Goal: Task Accomplishment & Management: Use online tool/utility

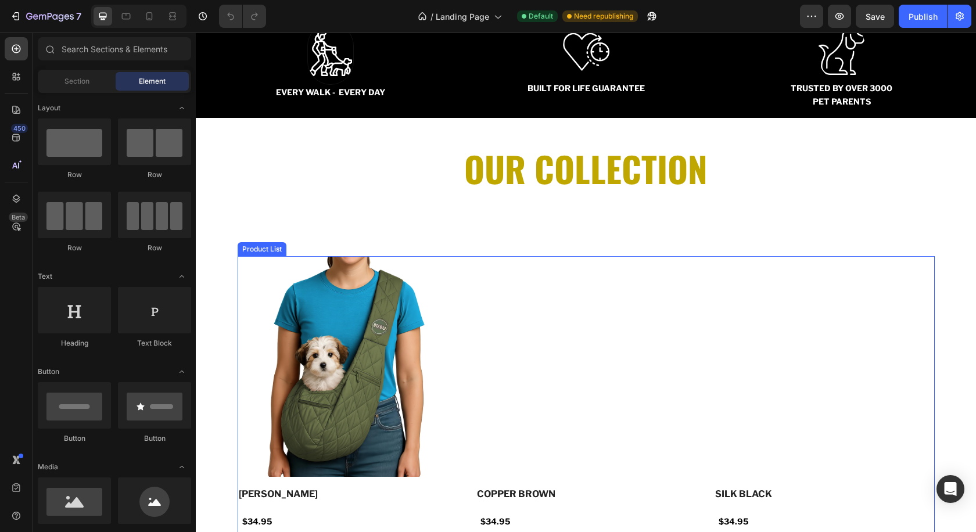
scroll to position [1186, 0]
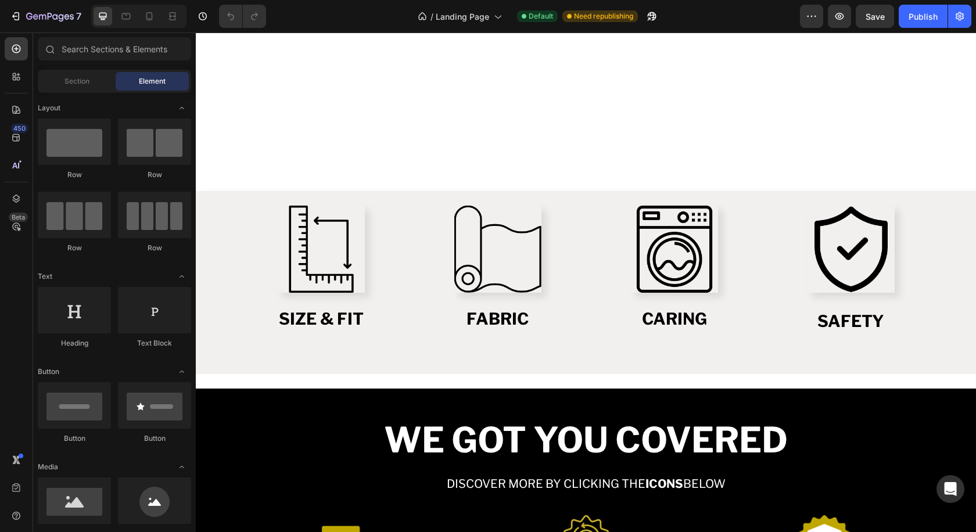
scroll to position [1284, 0]
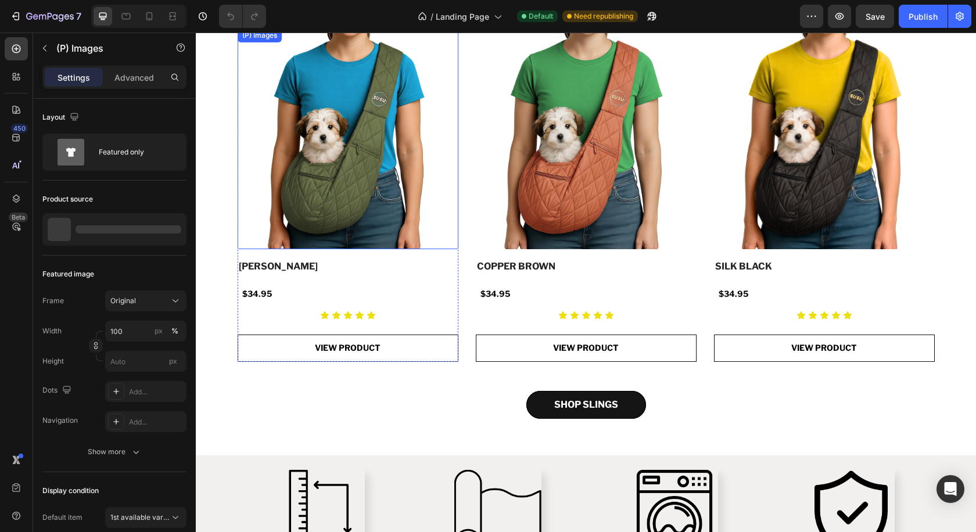
click at [315, 112] on img at bounding box center [348, 138] width 221 height 221
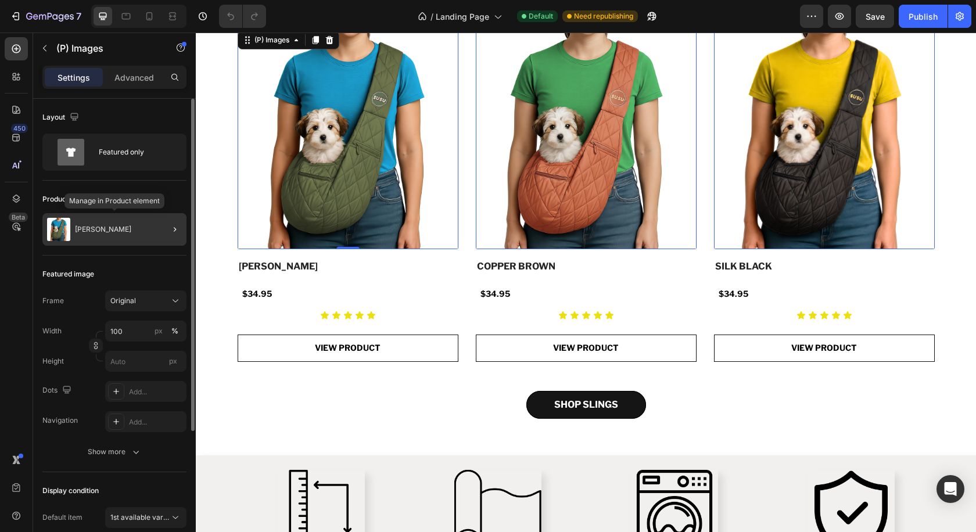
click at [131, 228] on div "[PERSON_NAME]" at bounding box center [114, 229] width 144 height 33
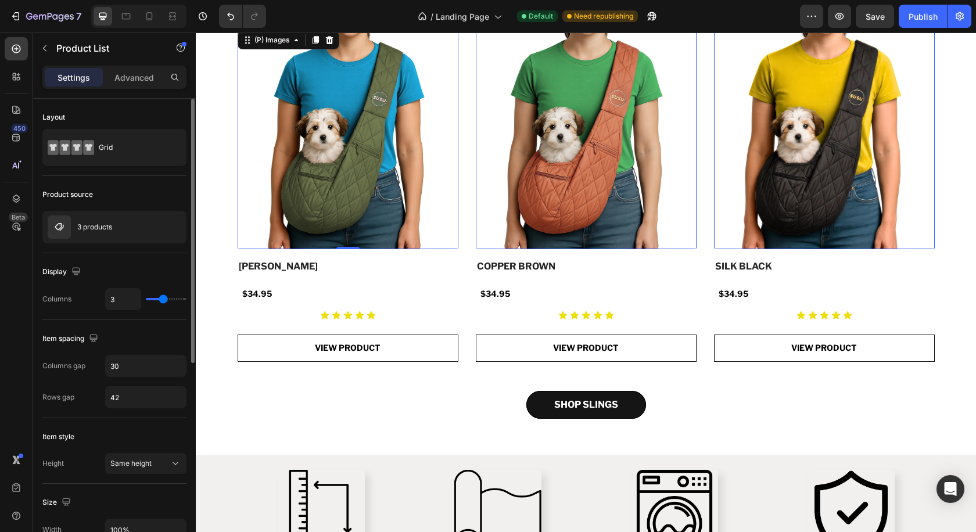
click at [398, 193] on img at bounding box center [348, 138] width 221 height 221
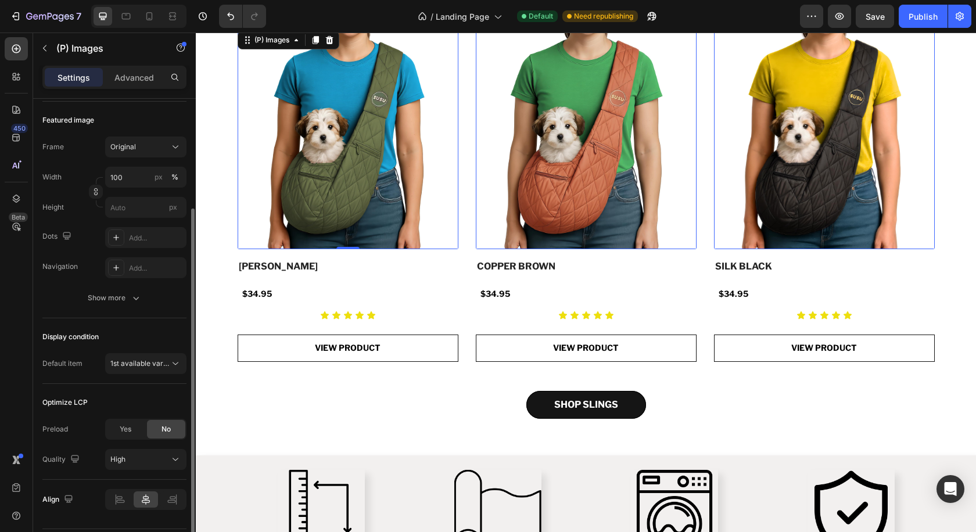
scroll to position [0, 0]
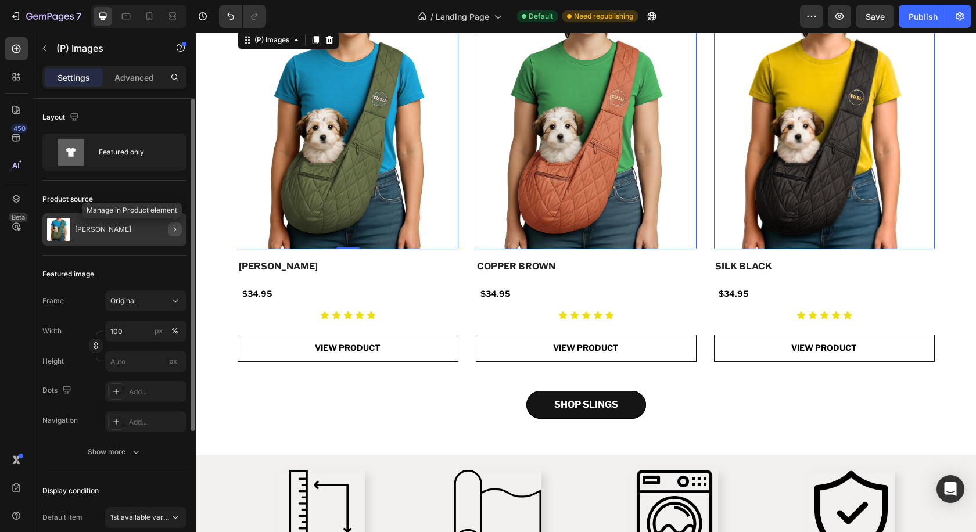
click at [170, 231] on icon "button" at bounding box center [174, 229] width 9 height 9
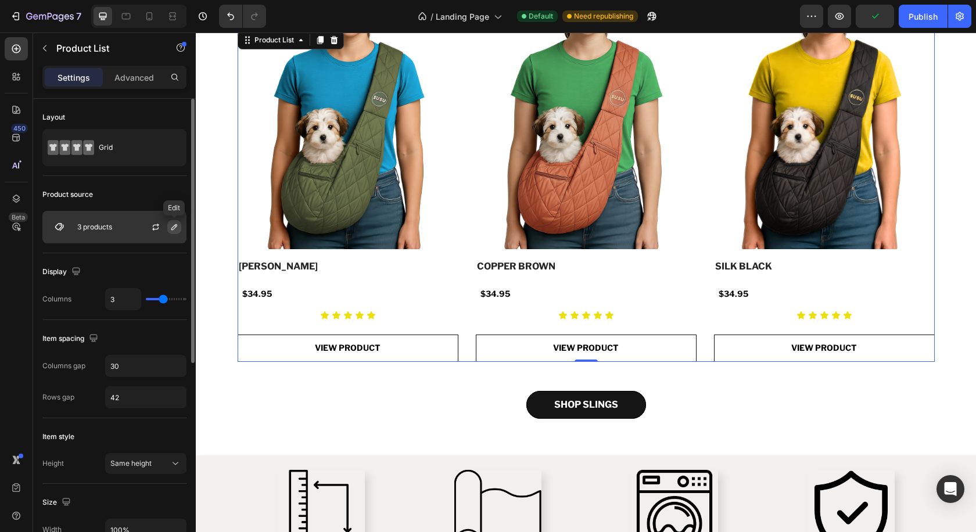
click at [172, 227] on icon "button" at bounding box center [174, 227] width 6 height 6
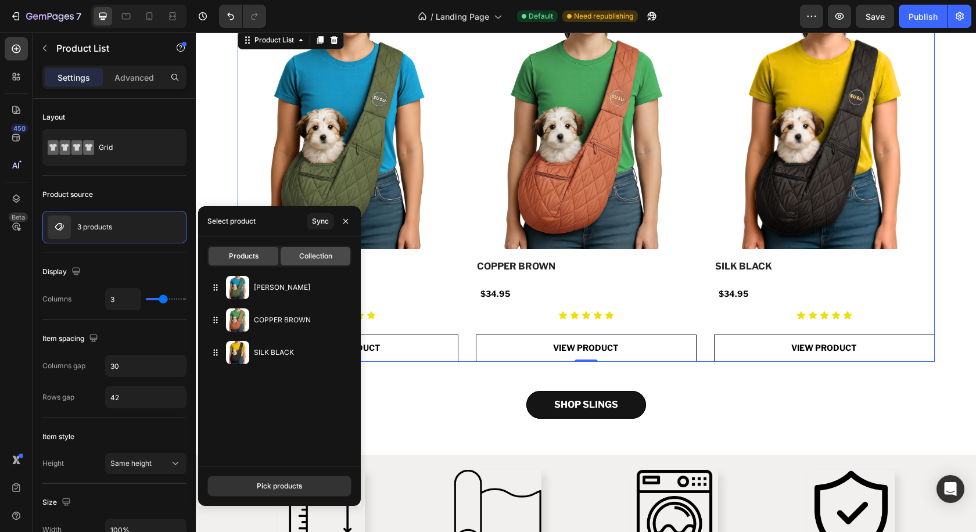
click at [318, 251] on span "Collection" at bounding box center [315, 256] width 33 height 10
type input "4"
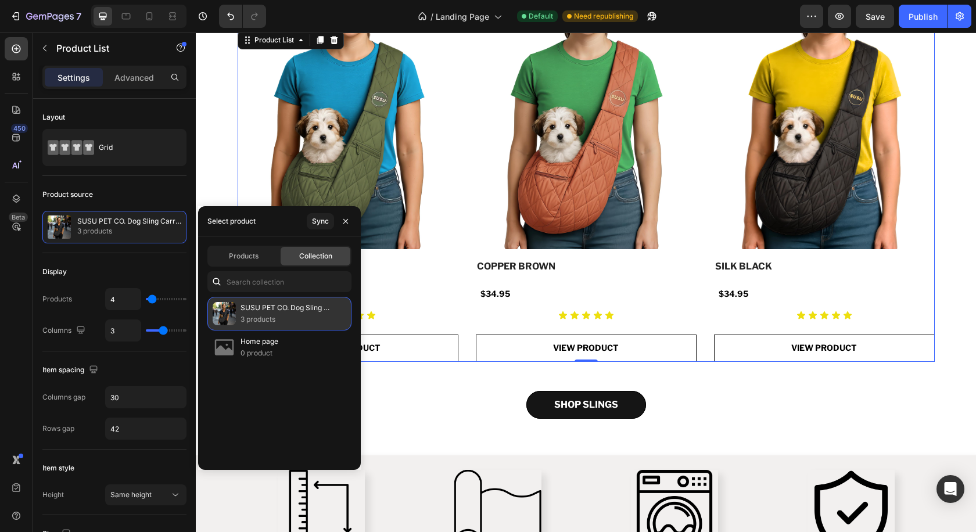
click at [247, 318] on p "3 products" at bounding box center [290, 320] width 101 height 12
click at [316, 258] on span "Collection" at bounding box center [315, 256] width 33 height 10
click at [346, 220] on icon "button" at bounding box center [345, 221] width 9 height 9
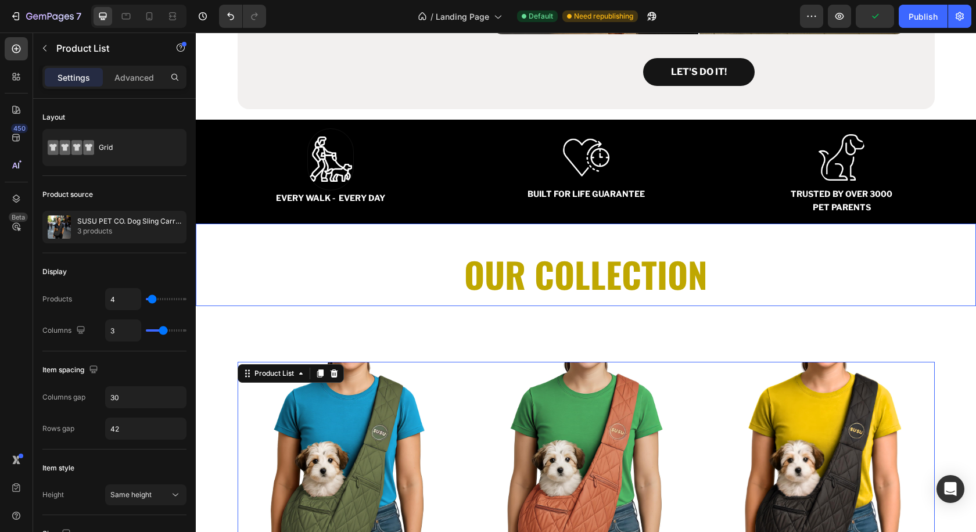
scroll to position [1064, 0]
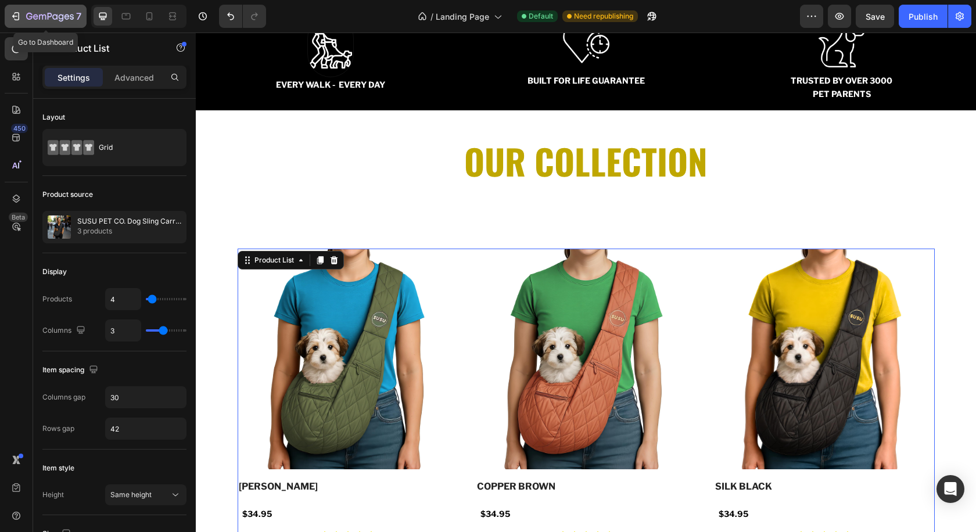
click at [60, 16] on icon "button" at bounding box center [50, 17] width 48 height 10
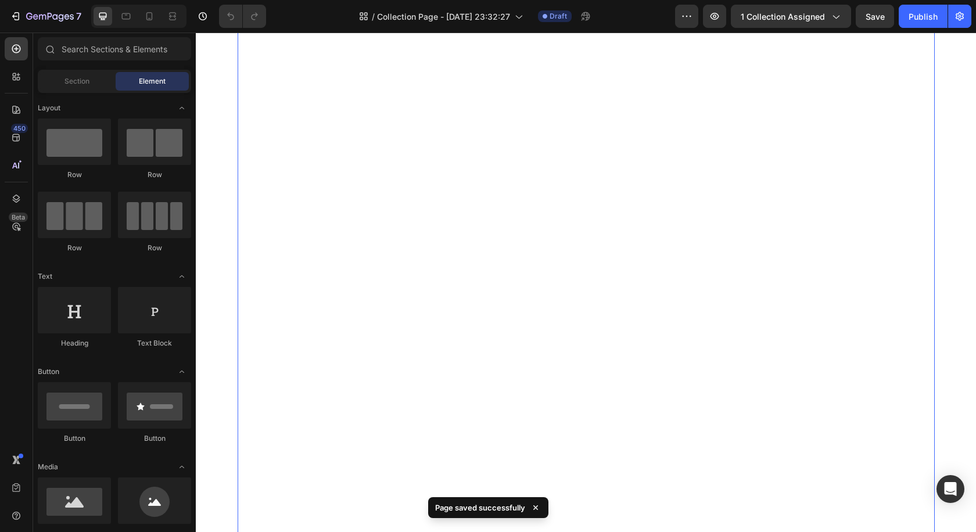
scroll to position [163, 0]
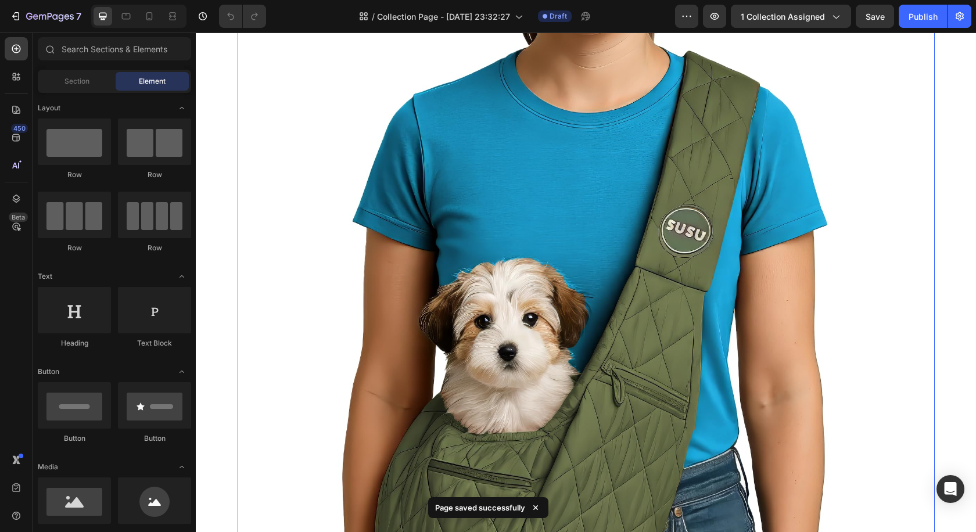
click at [466, 258] on img at bounding box center [586, 356] width 697 height 697
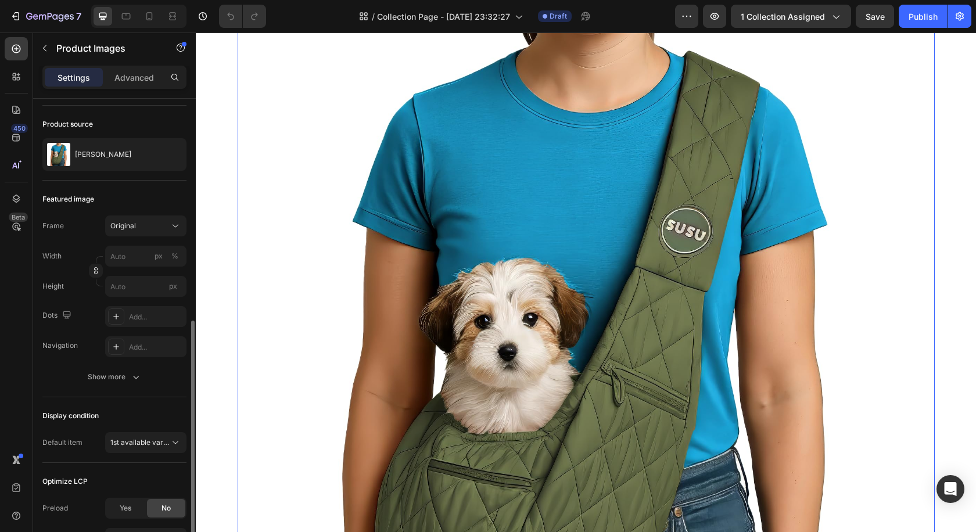
scroll to position [0, 0]
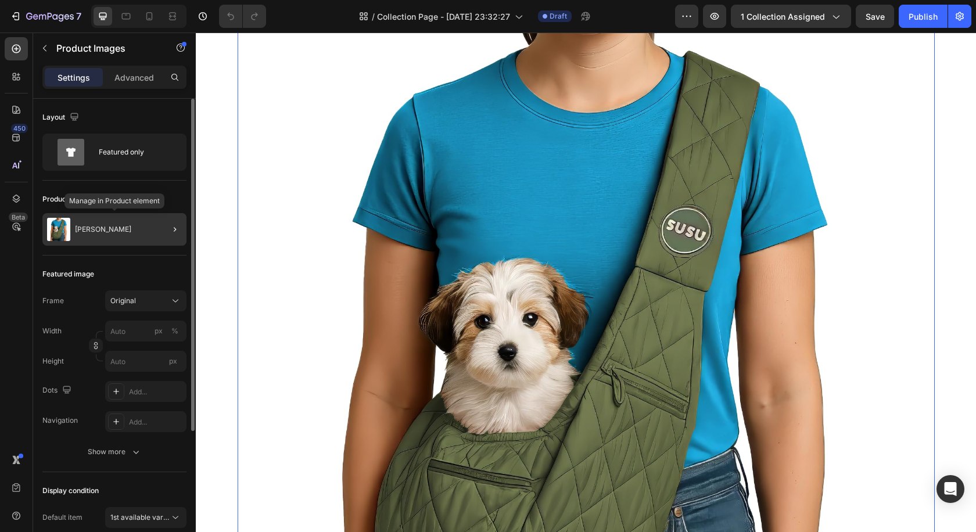
click at [127, 223] on div "[PERSON_NAME]" at bounding box center [114, 229] width 144 height 33
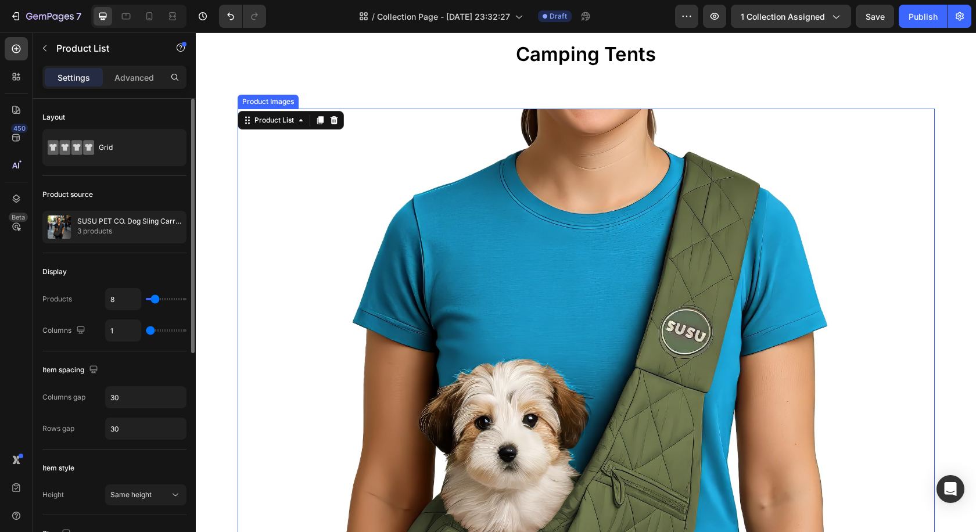
scroll to position [118, 0]
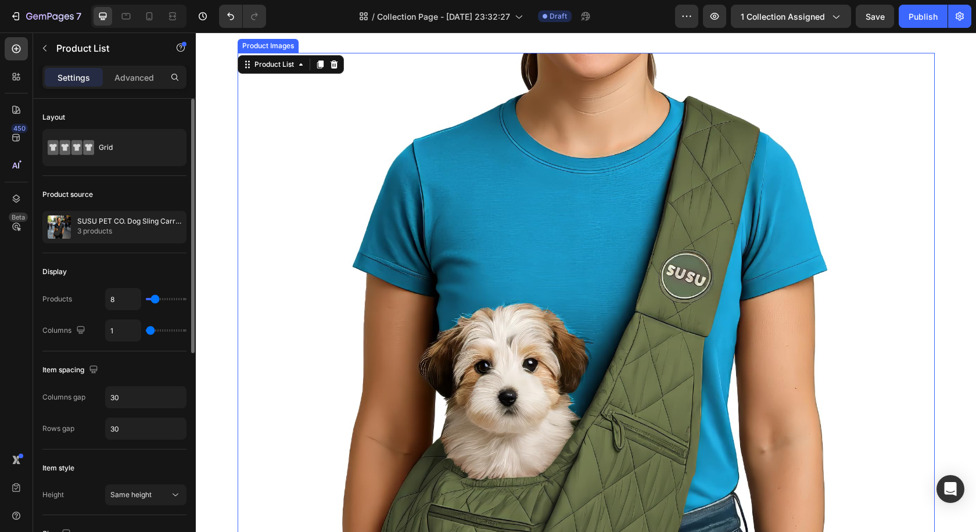
click at [466, 249] on img at bounding box center [586, 401] width 697 height 697
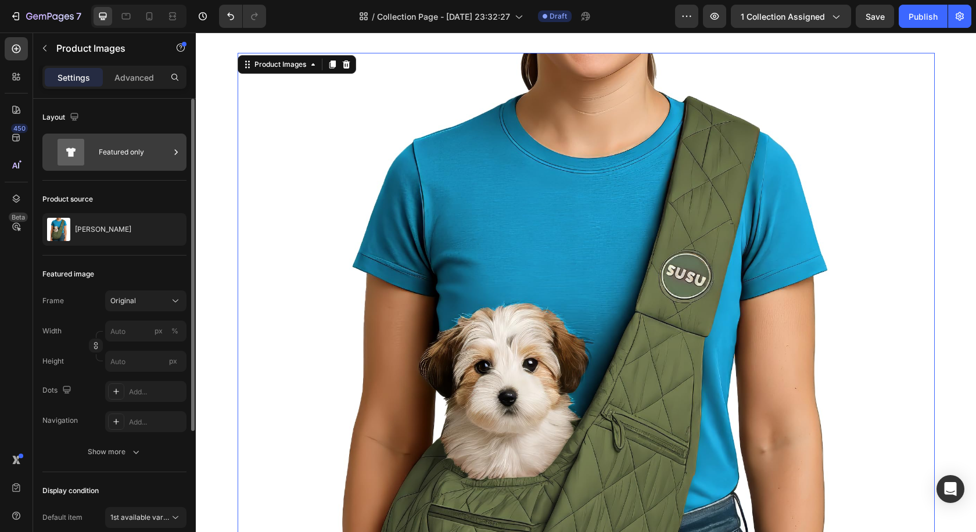
click at [123, 149] on div "Featured only" at bounding box center [134, 152] width 71 height 27
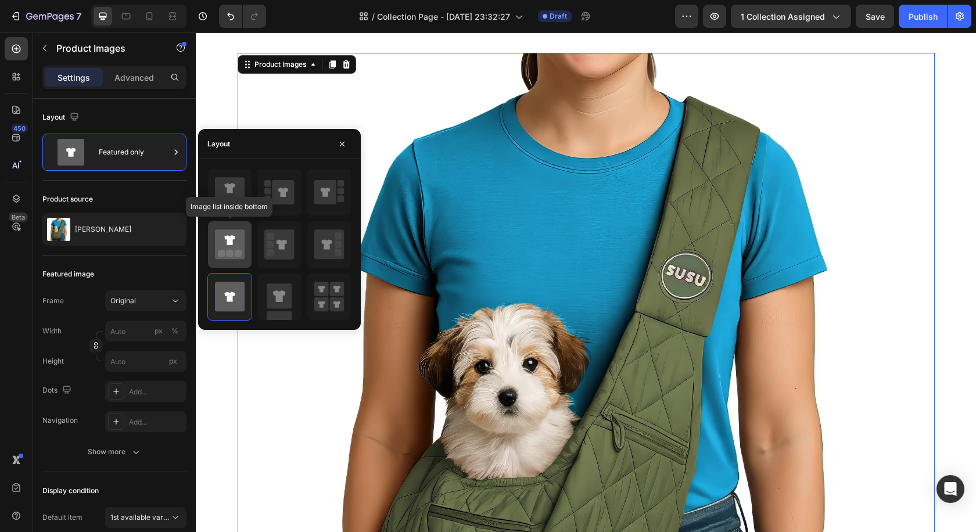
click at [240, 252] on rect at bounding box center [238, 253] width 7 height 7
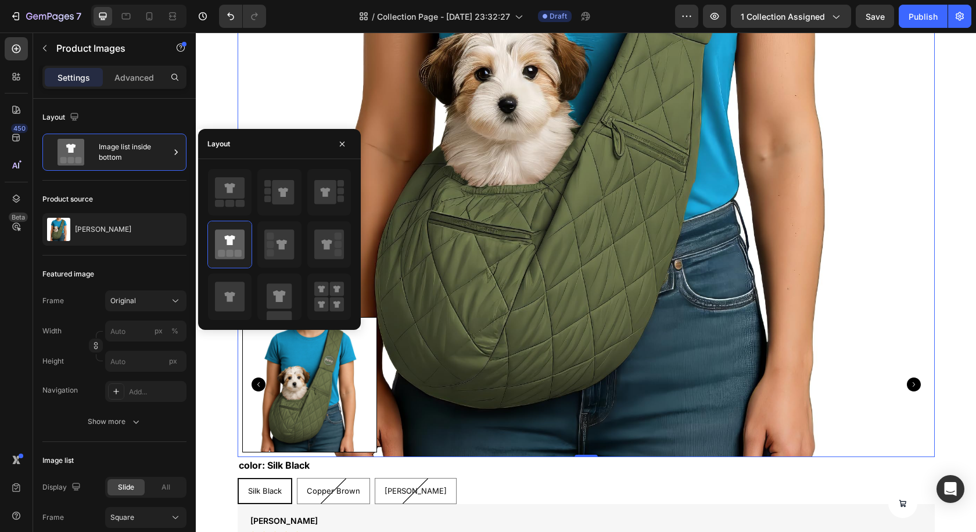
scroll to position [418, 0]
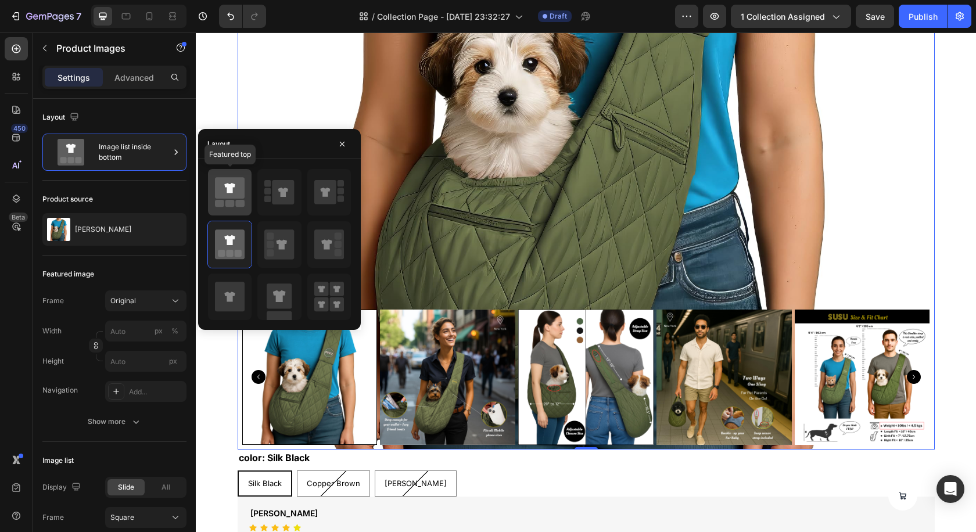
click at [236, 190] on icon at bounding box center [230, 187] width 30 height 21
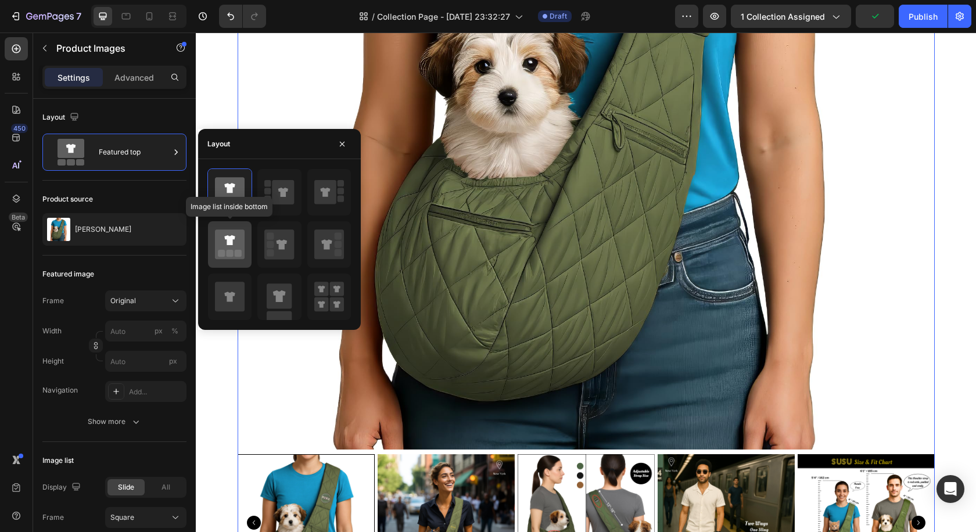
click at [232, 248] on icon at bounding box center [230, 244] width 30 height 30
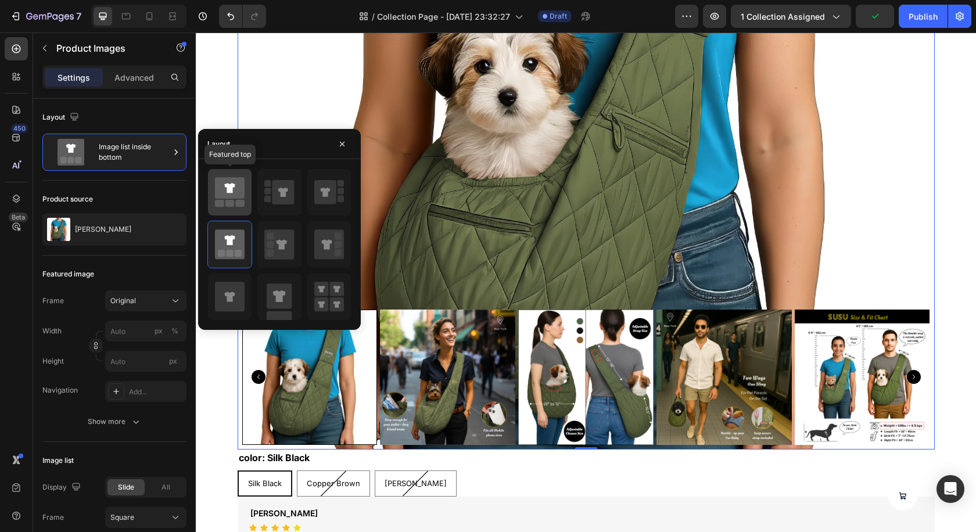
click at [240, 196] on icon at bounding box center [230, 187] width 30 height 21
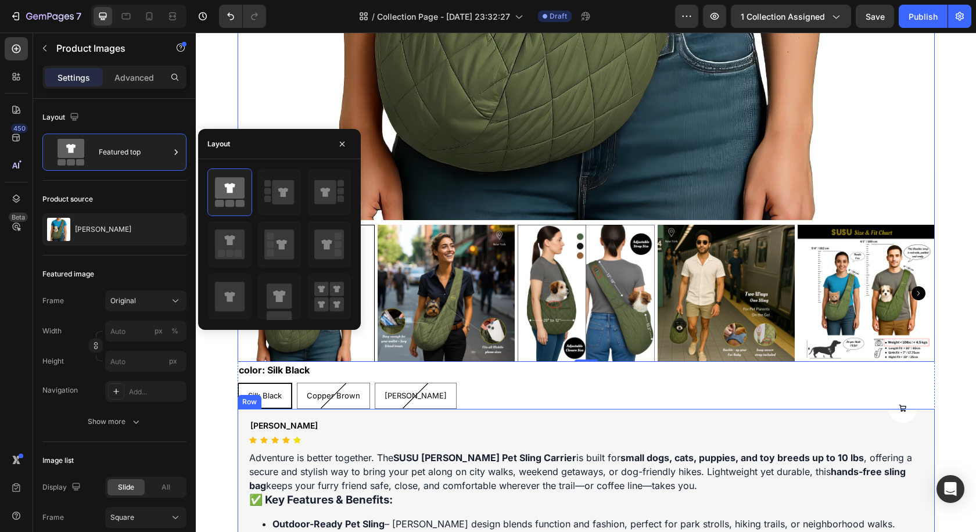
scroll to position [655, 0]
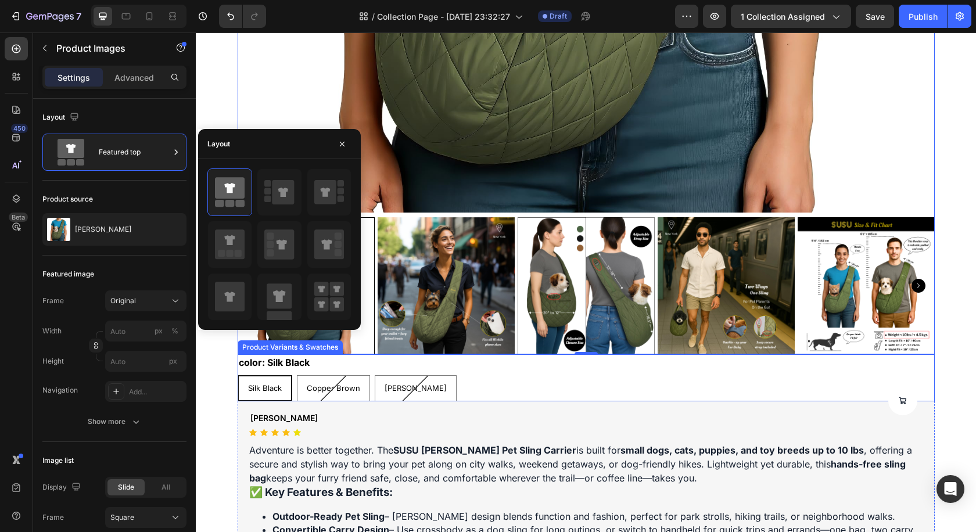
click at [695, 394] on div "Silk Black Silk Black Silk Black Copper Brown Copper Brown Copper Brown Olive G…" at bounding box center [586, 388] width 697 height 26
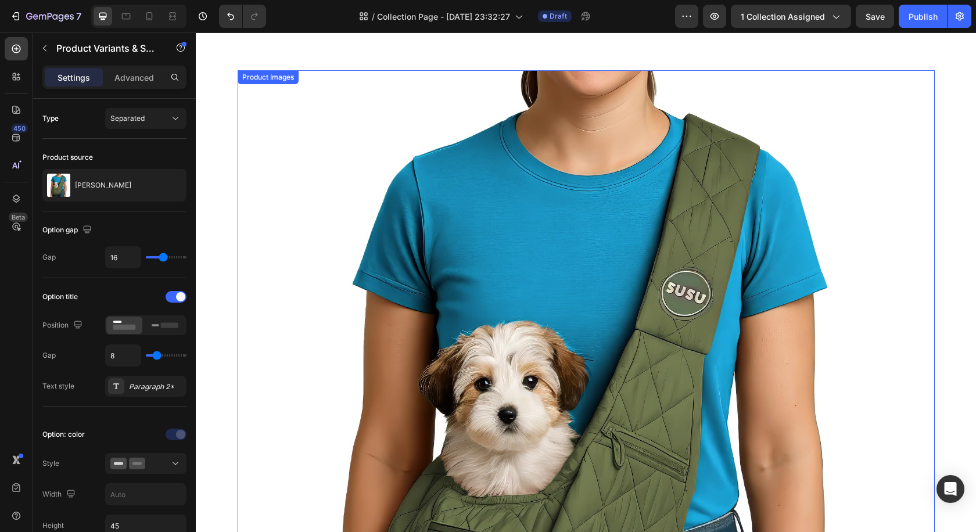
scroll to position [0, 0]
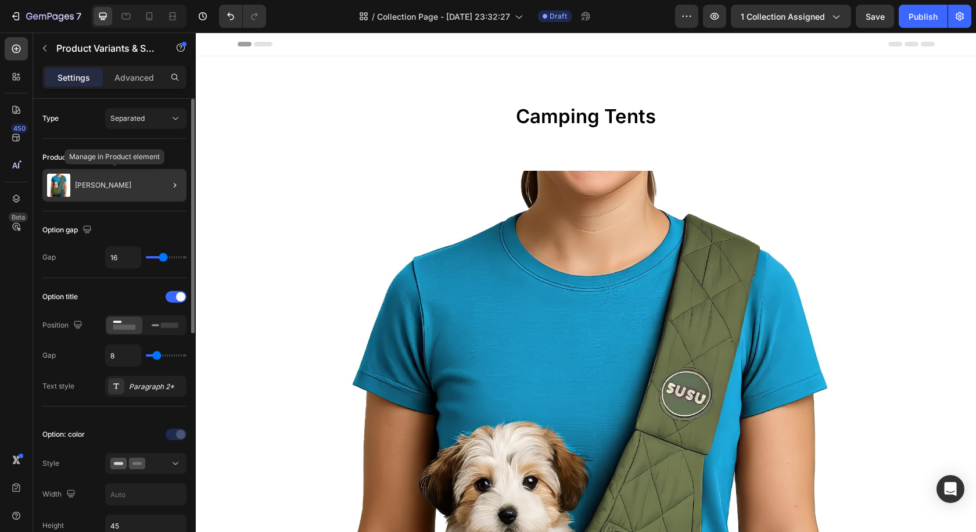
click at [86, 181] on p "[PERSON_NAME]" at bounding box center [103, 185] width 56 height 8
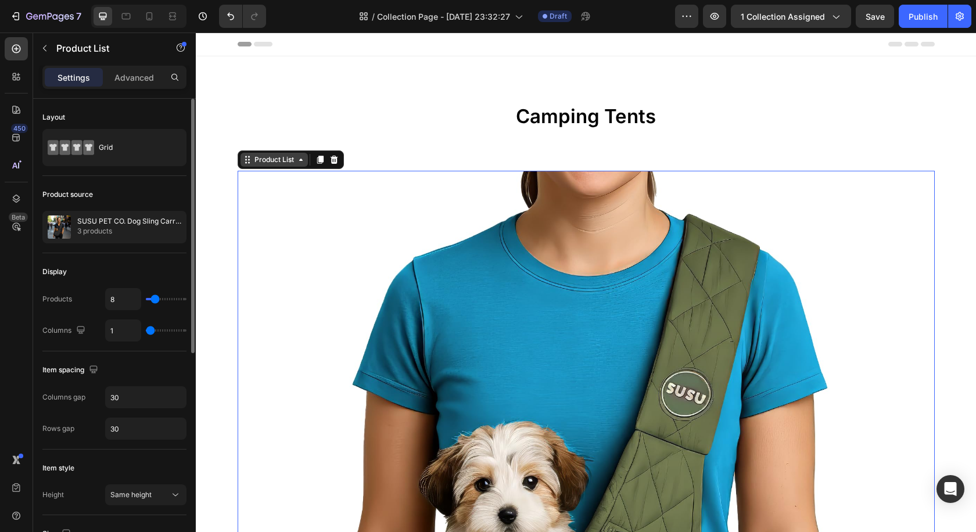
click at [269, 161] on div "Product List" at bounding box center [274, 160] width 44 height 10
click at [308, 225] on img at bounding box center [586, 519] width 697 height 697
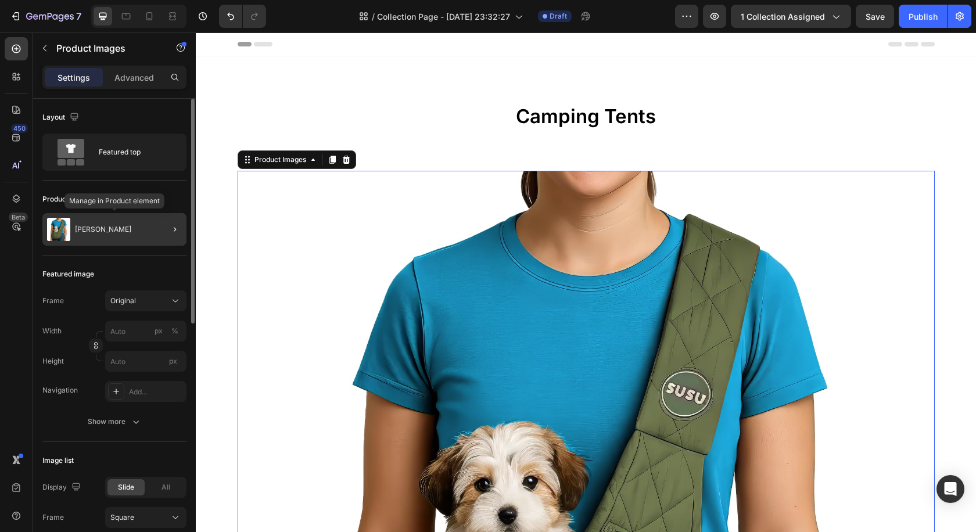
click at [112, 229] on p "[PERSON_NAME]" at bounding box center [103, 229] width 56 height 8
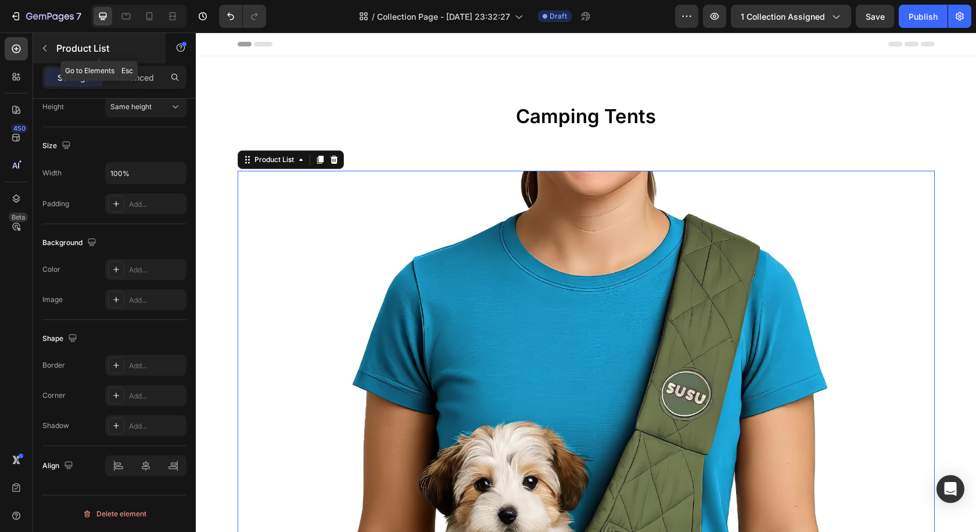
click at [42, 46] on icon "button" at bounding box center [44, 48] width 9 height 9
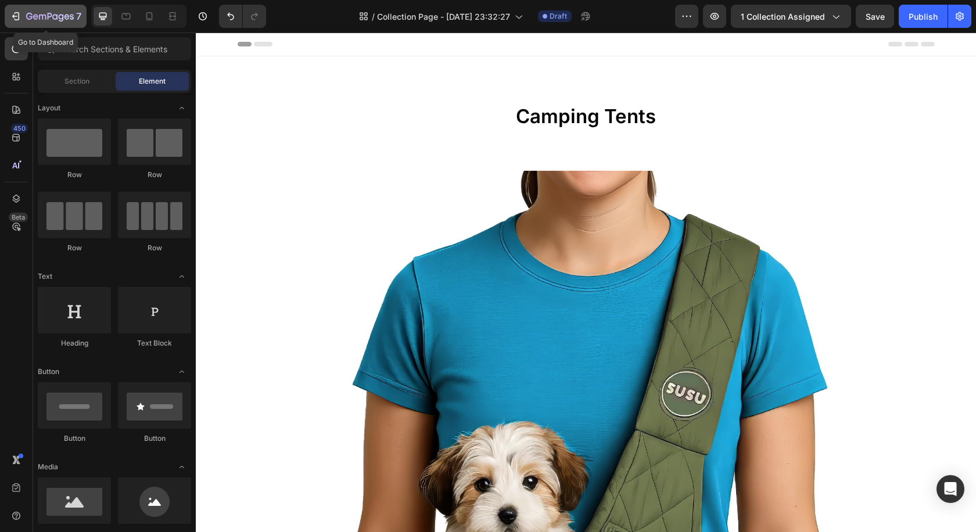
click at [6, 10] on button "7" at bounding box center [46, 16] width 82 height 23
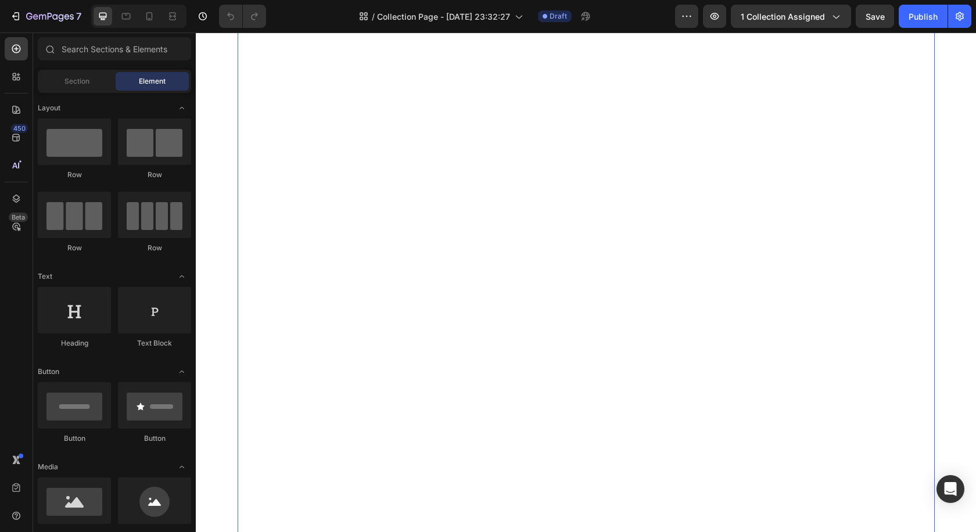
scroll to position [152, 0]
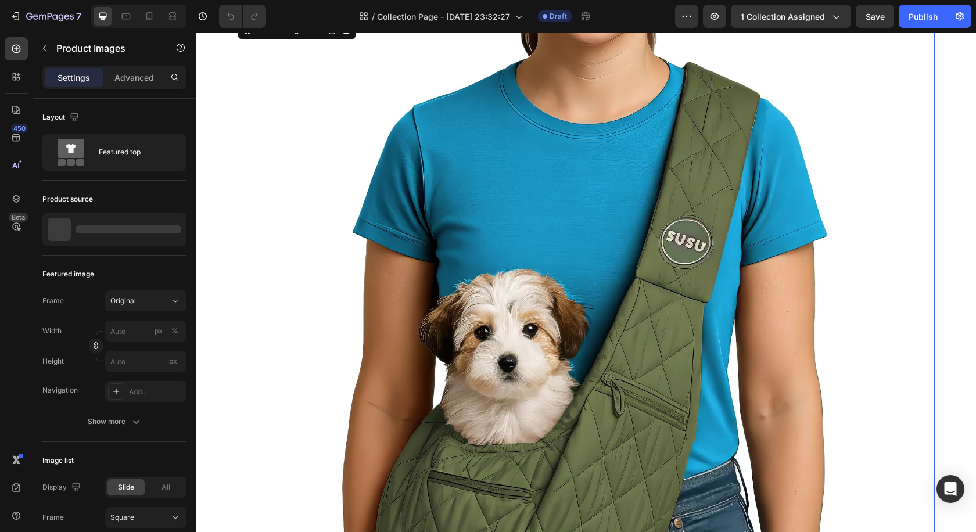
click at [371, 229] on img at bounding box center [586, 367] width 697 height 697
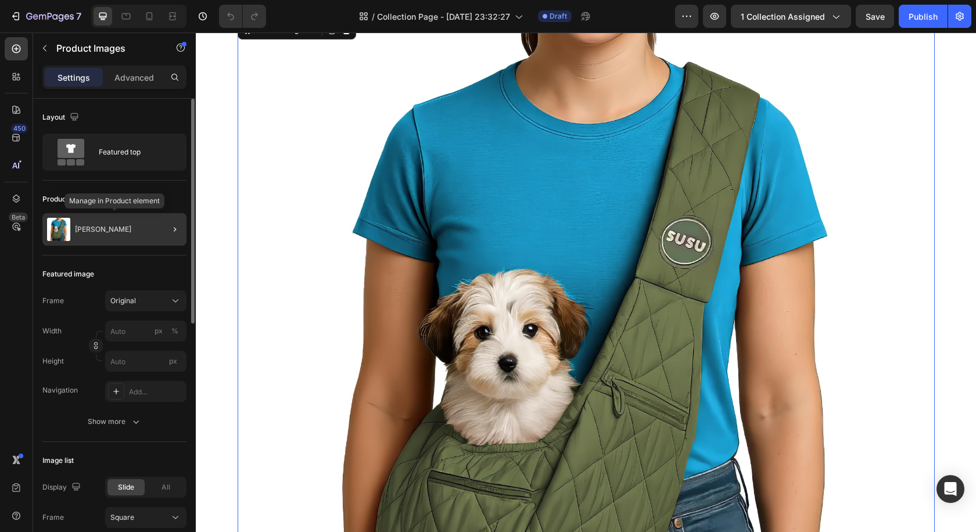
click at [112, 227] on p "[PERSON_NAME]" at bounding box center [103, 229] width 56 height 8
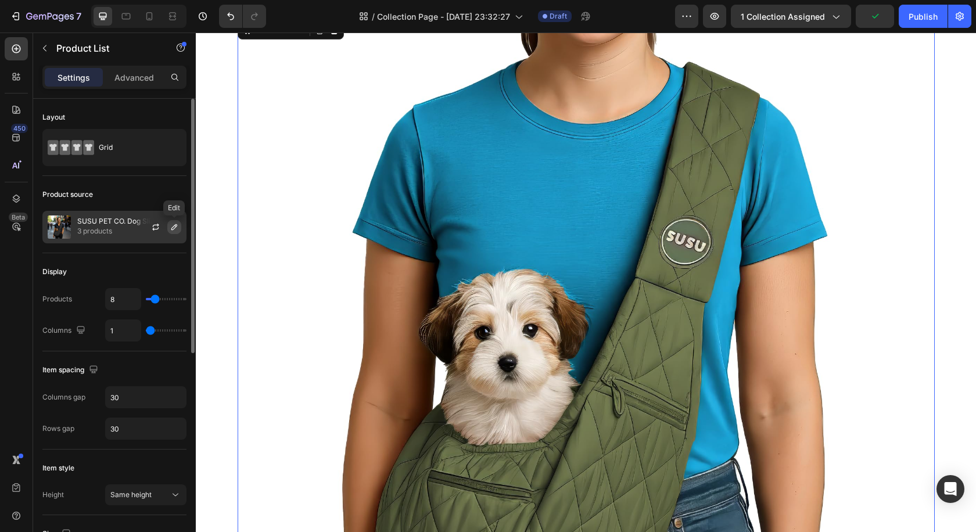
click at [171, 229] on icon "button" at bounding box center [174, 227] width 6 height 6
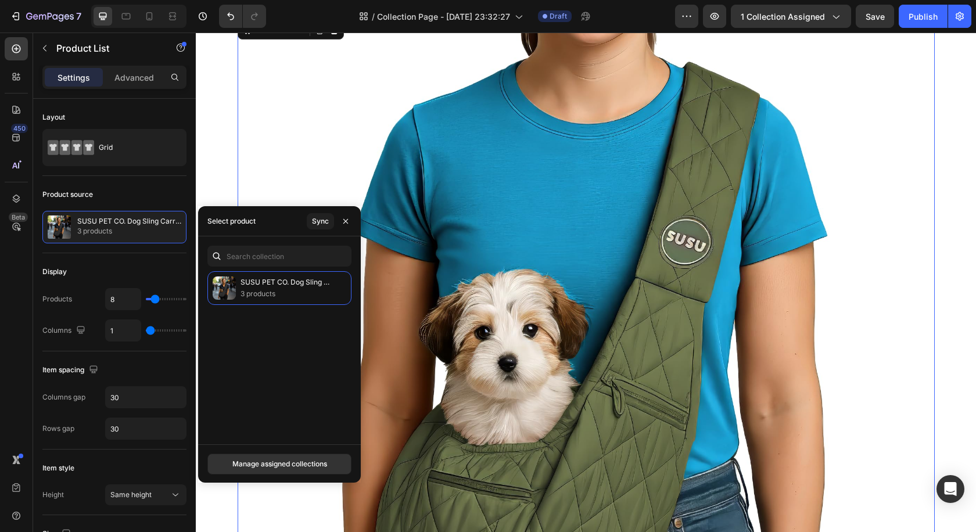
click at [345, 160] on img at bounding box center [586, 367] width 697 height 697
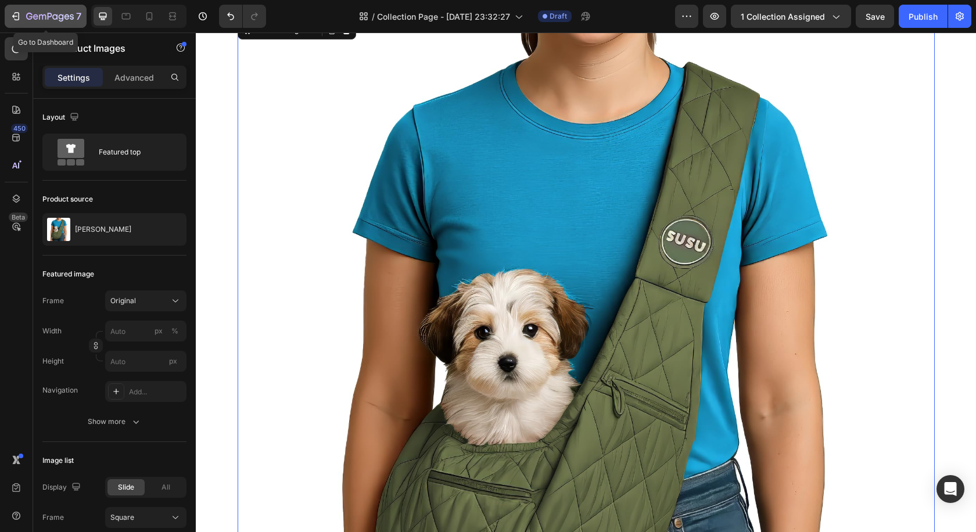
click at [51, 21] on icon "button" at bounding box center [50, 17] width 48 height 10
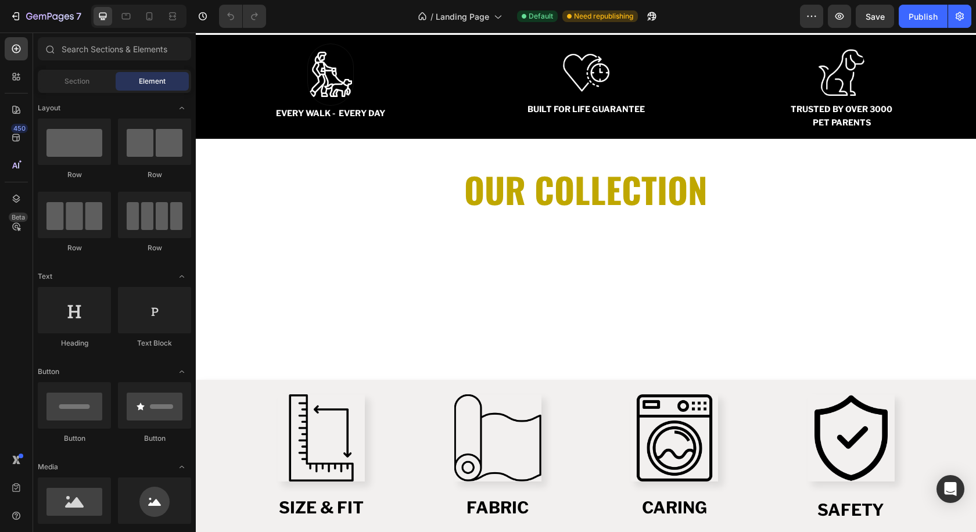
scroll to position [1103, 0]
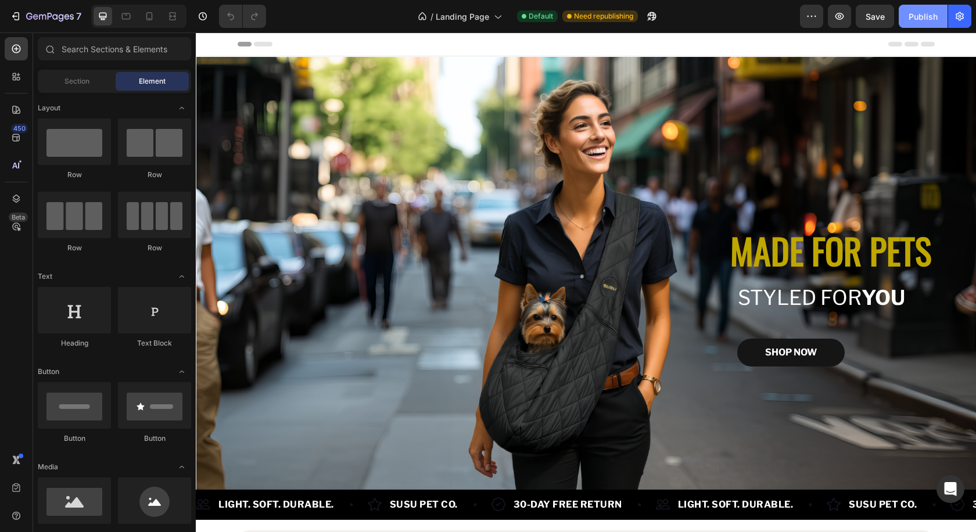
click at [921, 19] on div "Publish" at bounding box center [922, 16] width 29 height 12
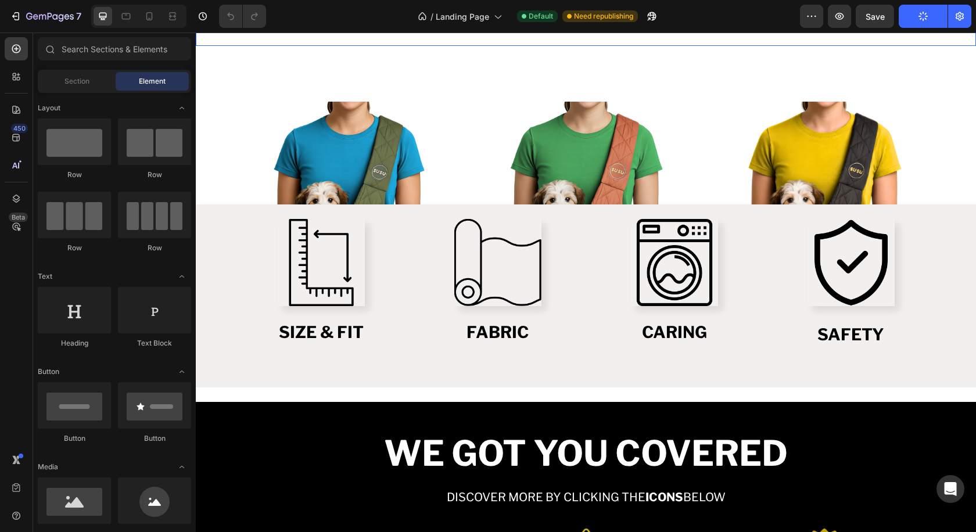
scroll to position [1219, 0]
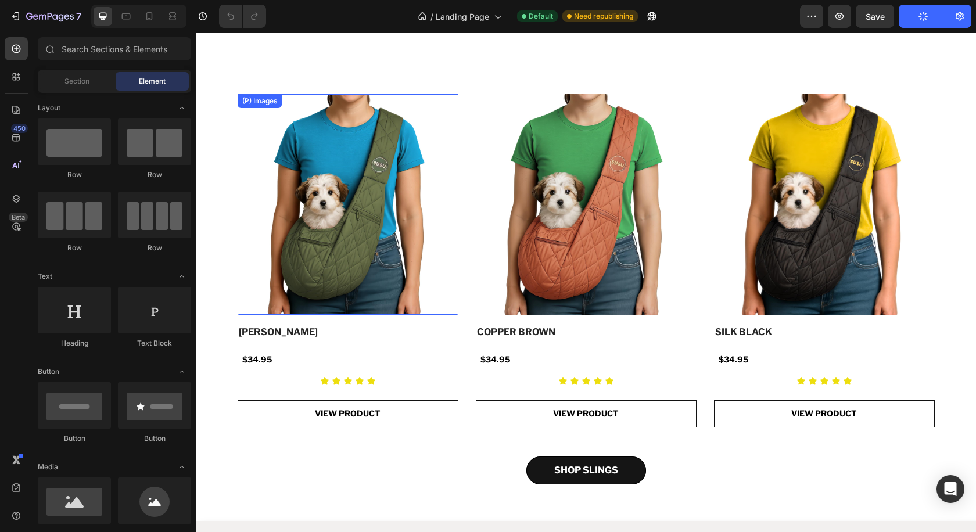
click at [339, 193] on img at bounding box center [348, 204] width 221 height 221
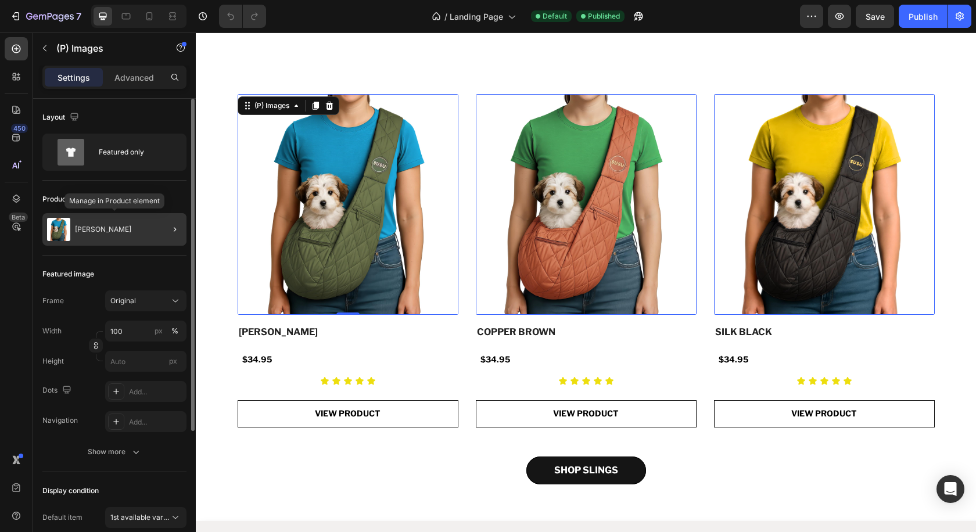
click at [107, 238] on div "[PERSON_NAME]" at bounding box center [114, 229] width 144 height 33
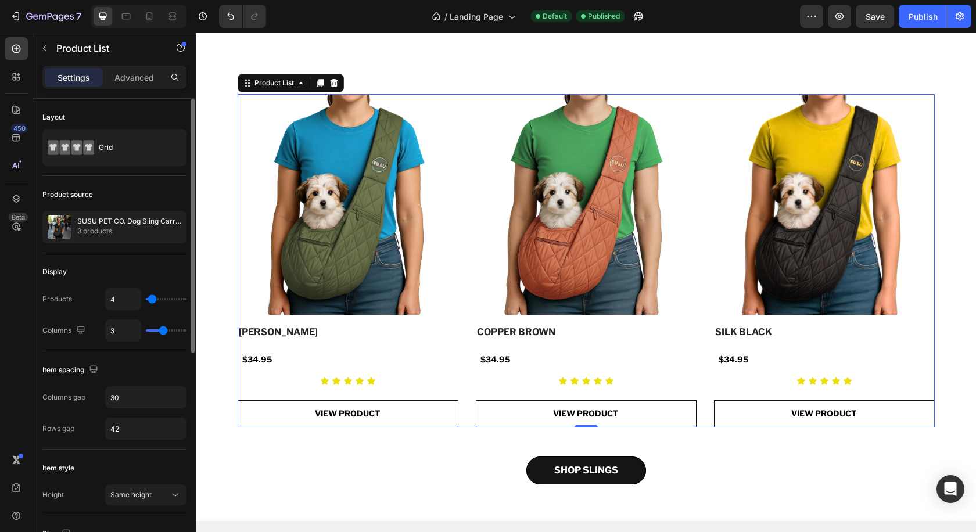
click at [150, 304] on div "4" at bounding box center [145, 299] width 81 height 22
type input "2"
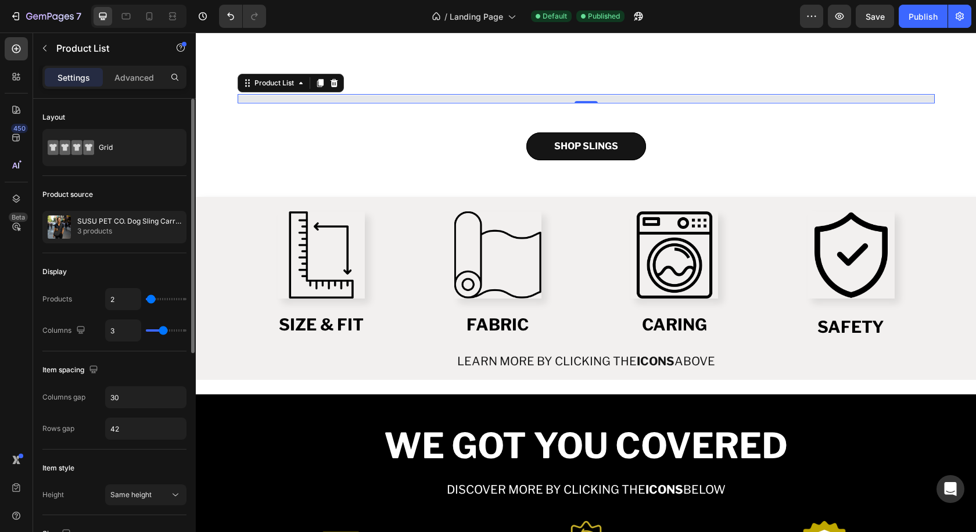
type input "1"
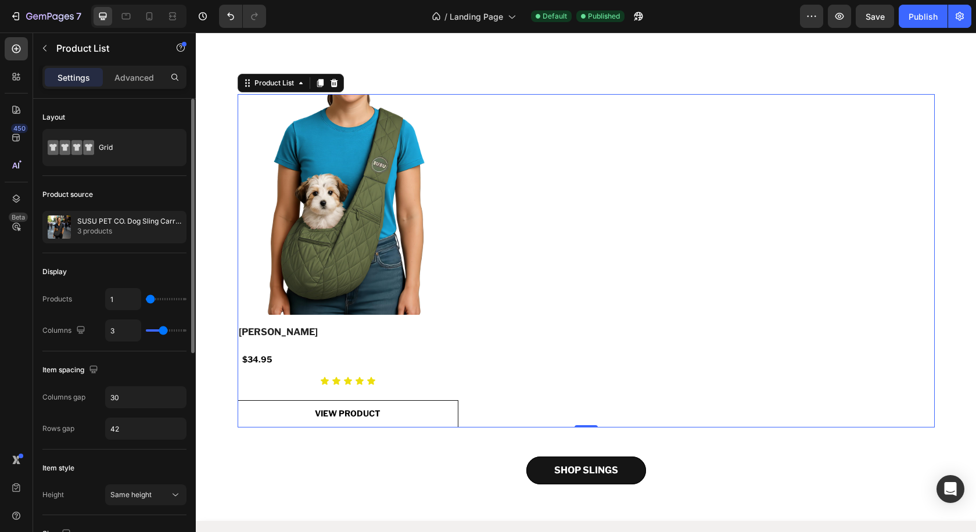
type input "4"
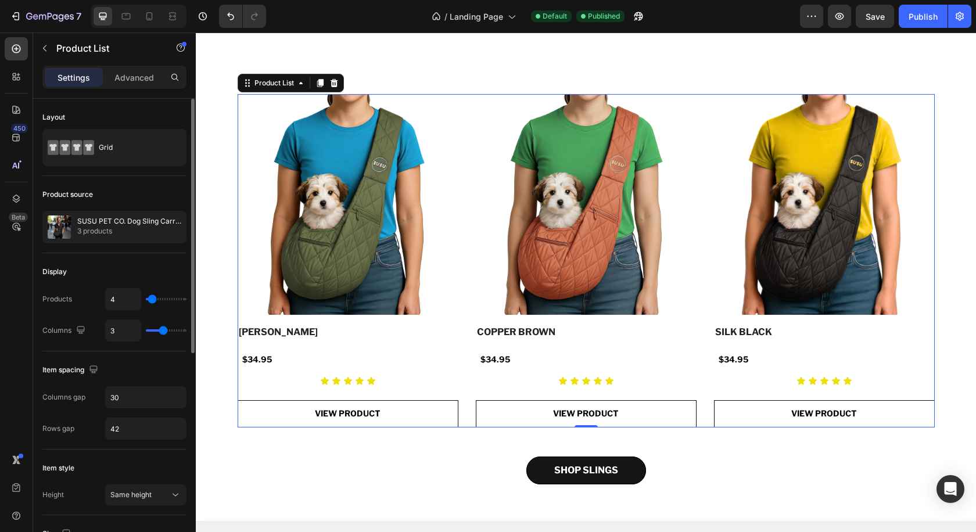
type input "5"
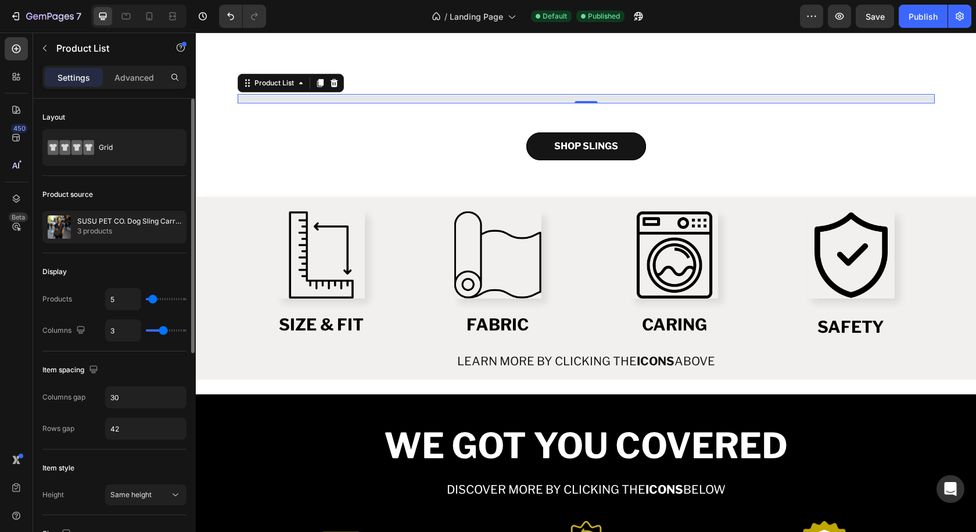
type input "3"
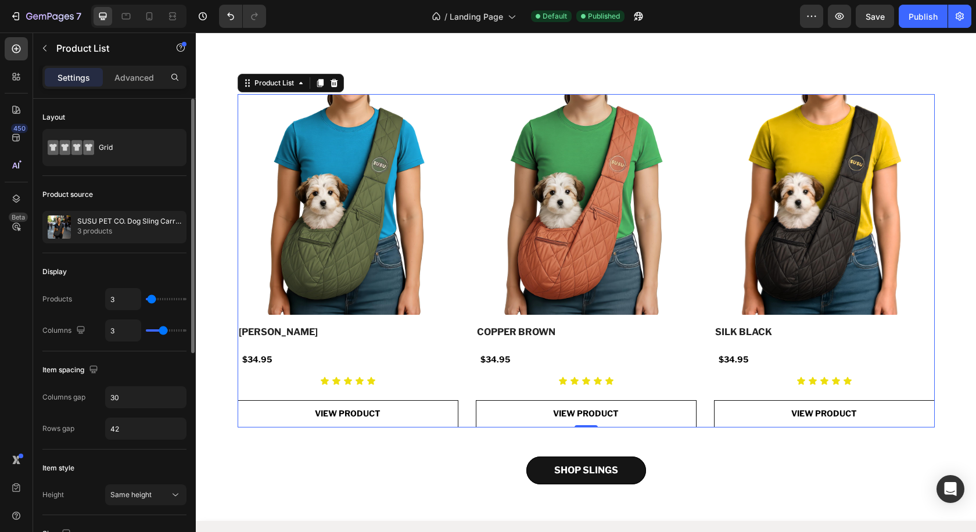
type input "2"
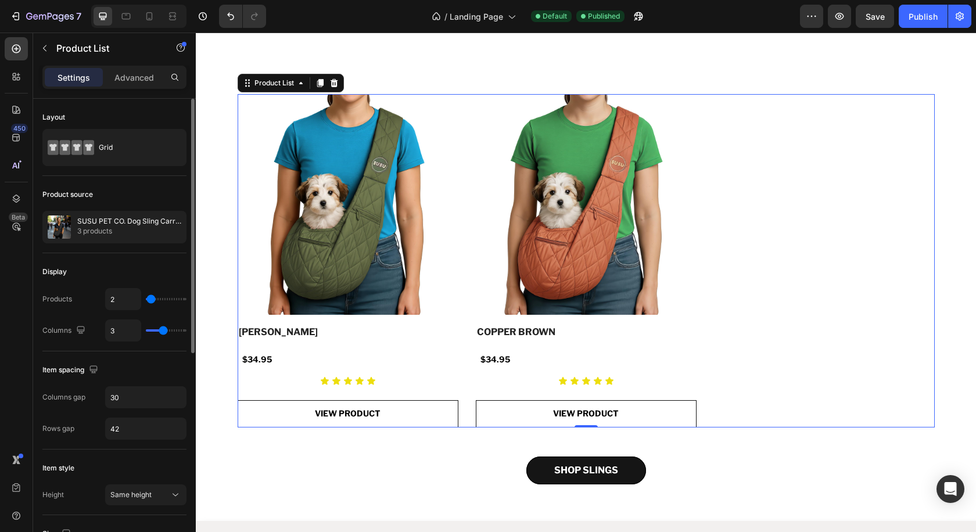
type input "1"
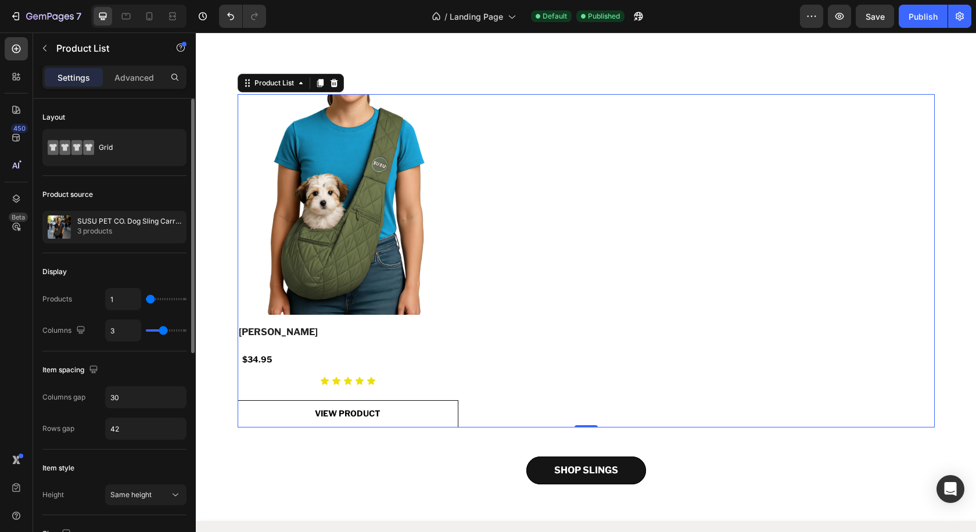
type input "2"
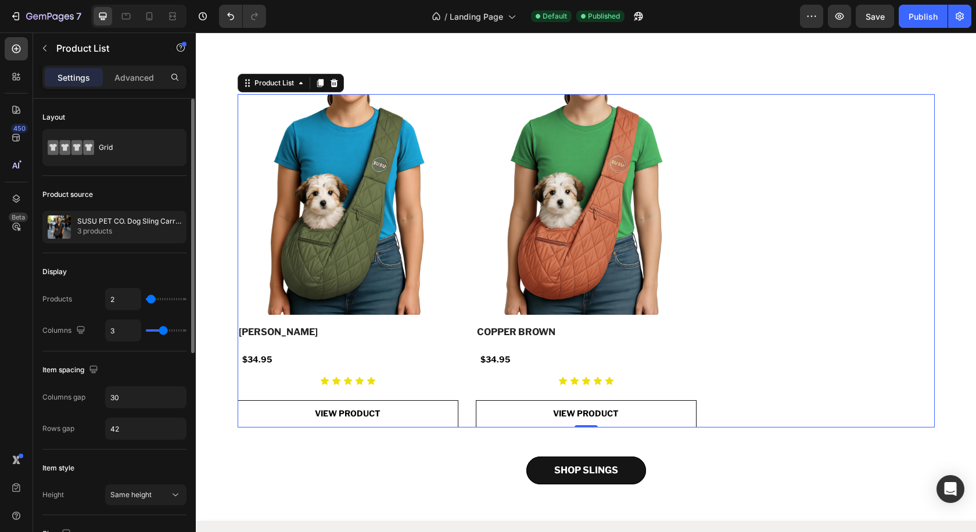
type input "3"
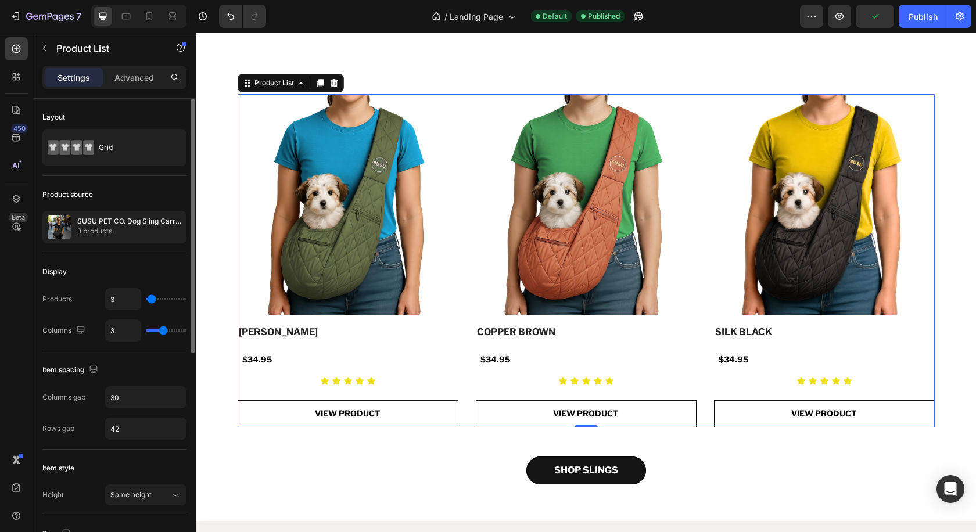
type input "3"
click at [152, 300] on input "range" at bounding box center [166, 299] width 41 height 2
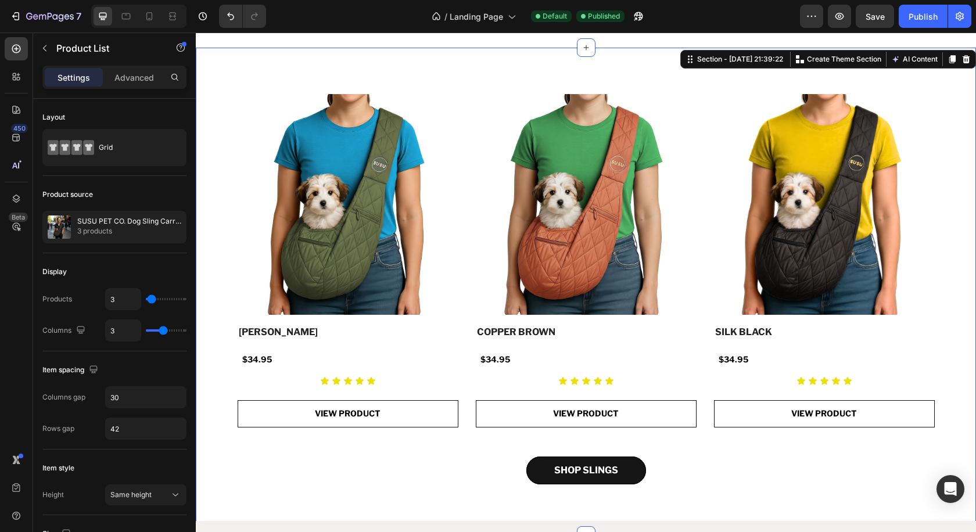
click at [371, 489] on div "(P) Images [PERSON_NAME] (P) Title $34.95 Product Price Product Price Row Icon …" at bounding box center [586, 292] width 780 height 488
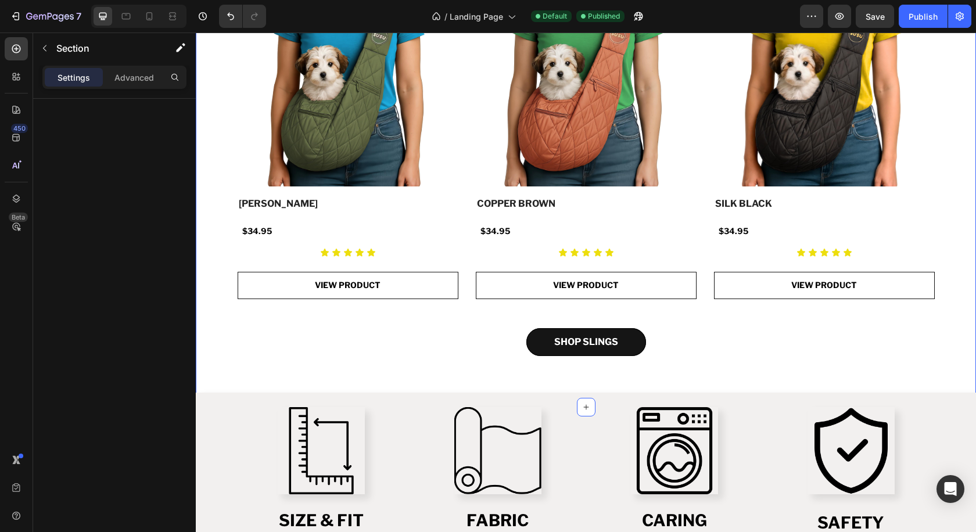
scroll to position [1355, 0]
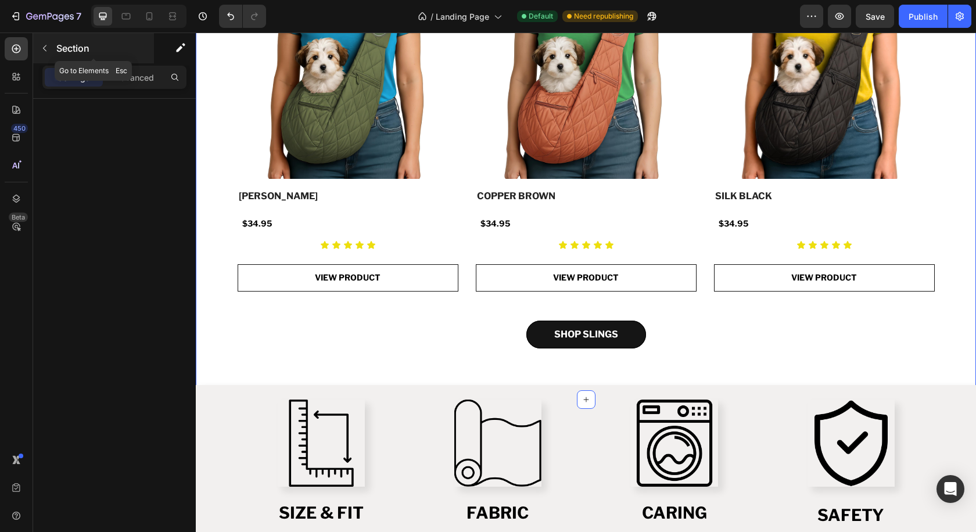
click at [44, 45] on icon "button" at bounding box center [44, 48] width 9 height 9
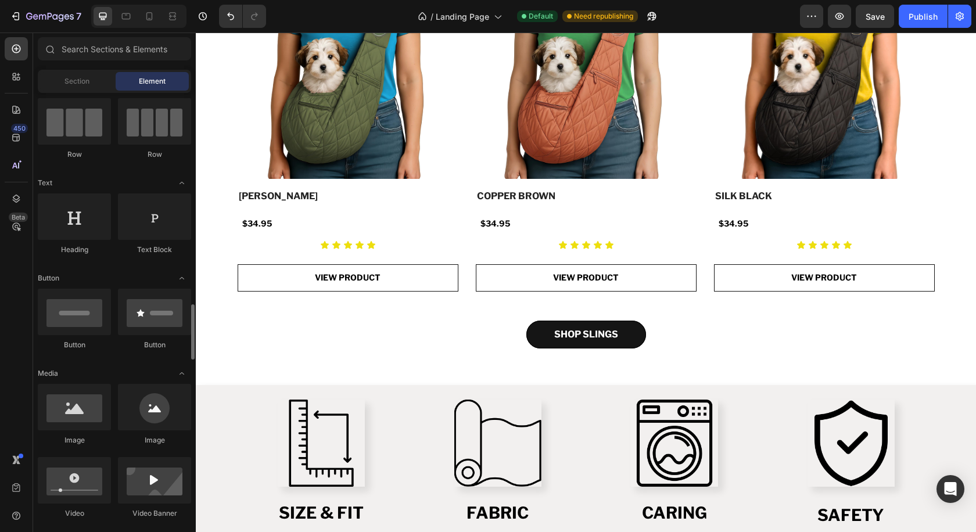
scroll to position [34, 0]
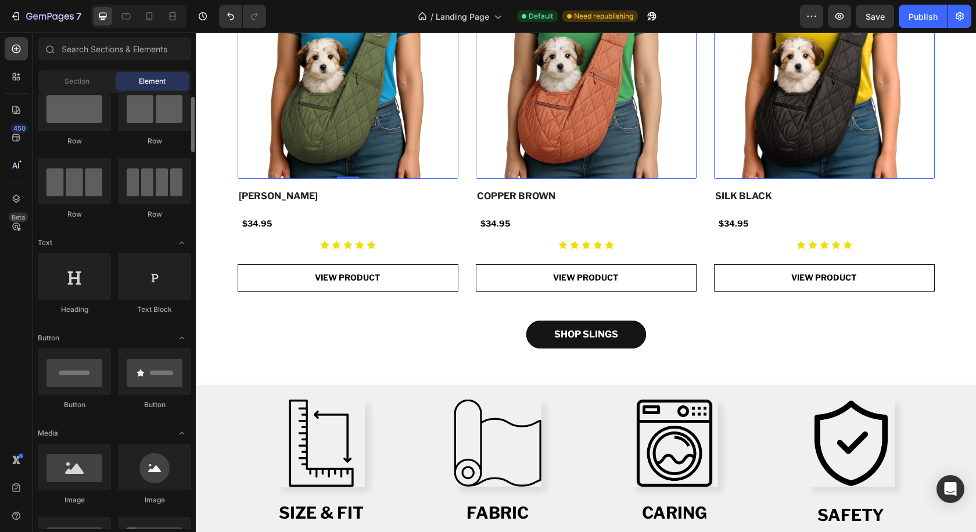
click at [370, 124] on img at bounding box center [348, 68] width 221 height 221
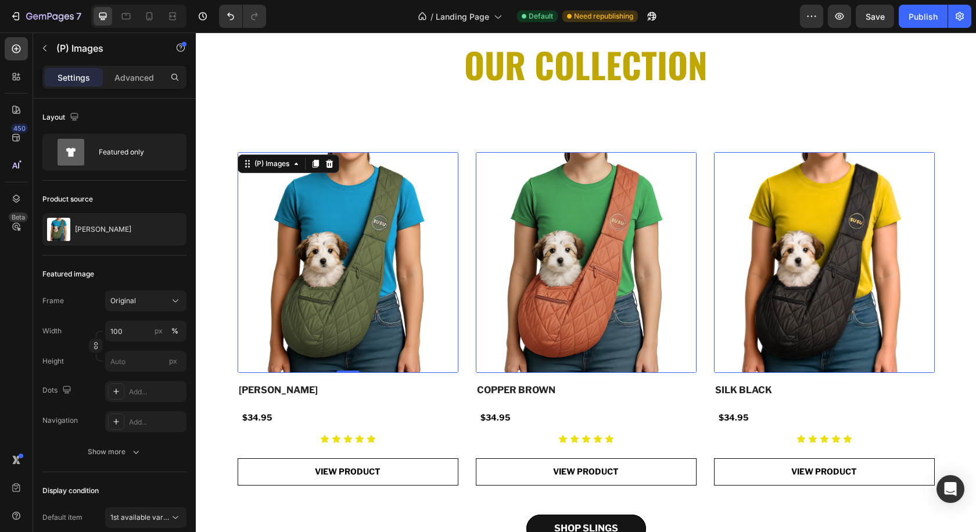
scroll to position [1153, 0]
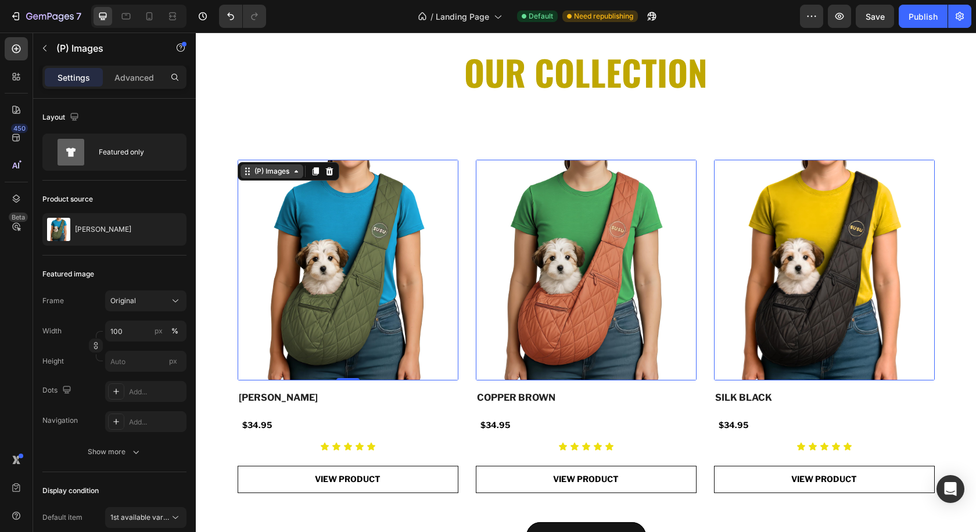
click at [270, 172] on div "(P) Images" at bounding box center [271, 171] width 39 height 10
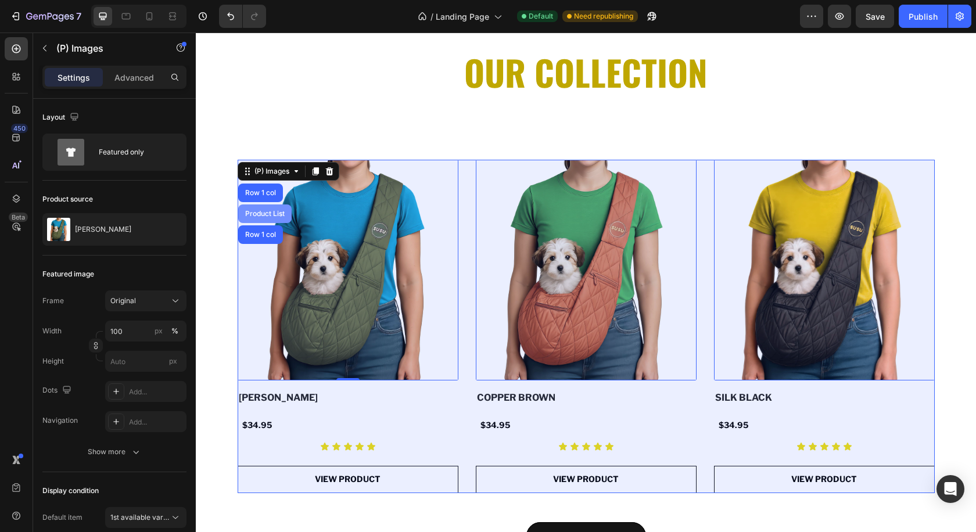
click at [268, 213] on div "Product List" at bounding box center [265, 213] width 44 height 7
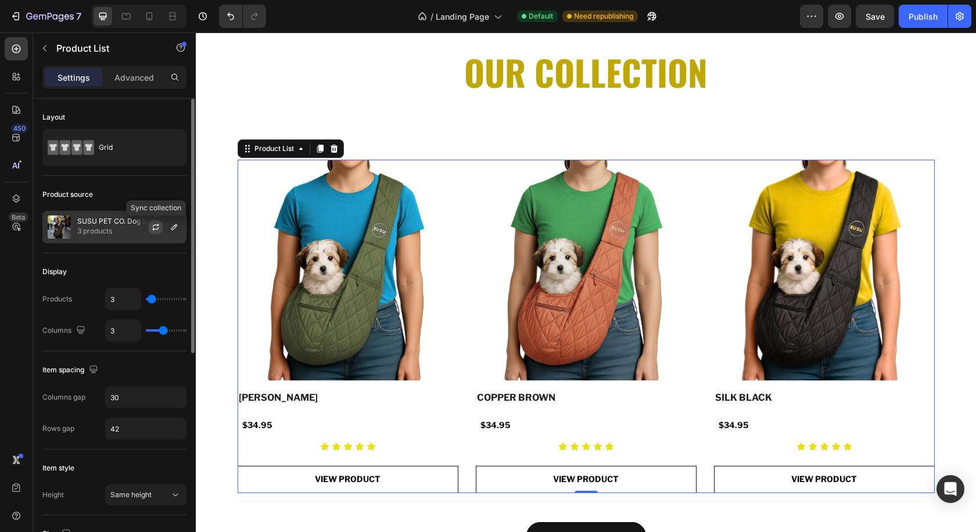
click at [156, 228] on icon "button" at bounding box center [155, 226] width 9 height 9
click at [176, 225] on icon "button" at bounding box center [174, 226] width 9 height 9
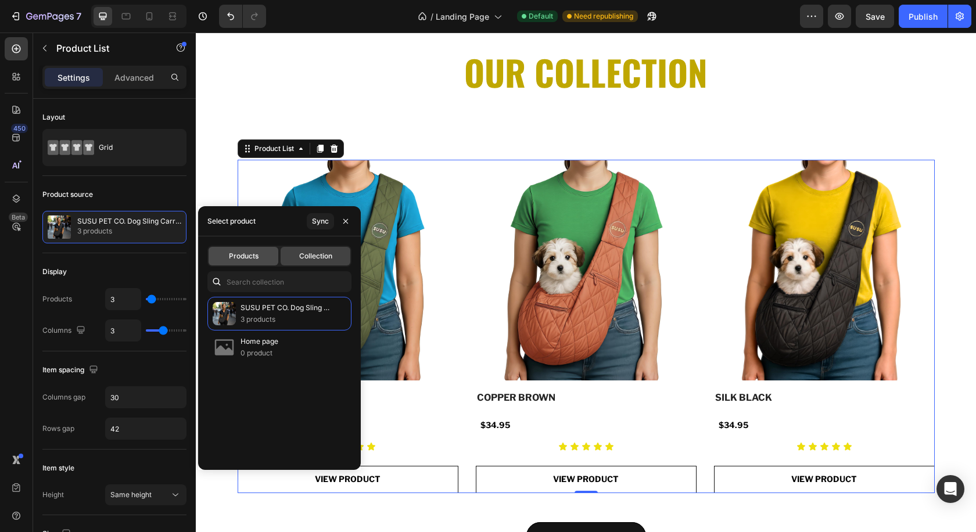
click at [252, 262] on div "Products" at bounding box center [244, 256] width 70 height 19
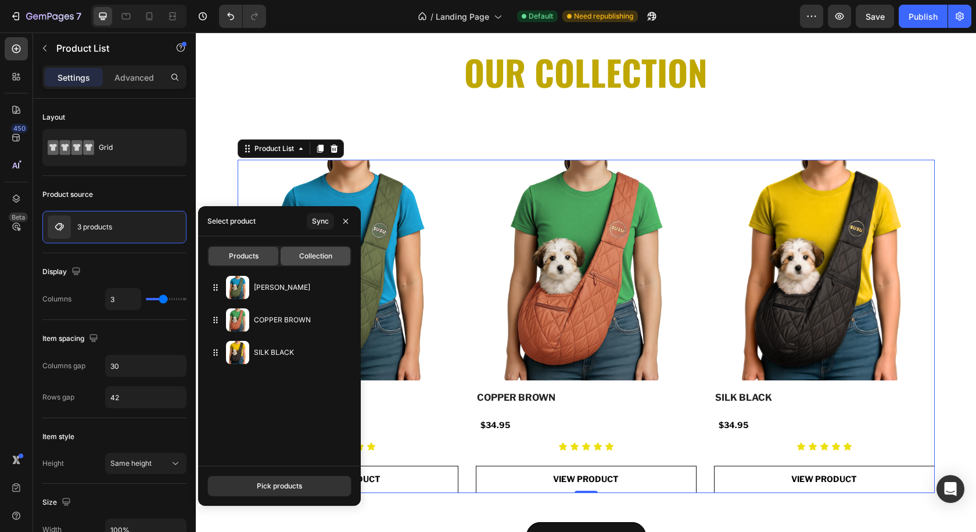
click at [315, 257] on span "Collection" at bounding box center [315, 256] width 33 height 10
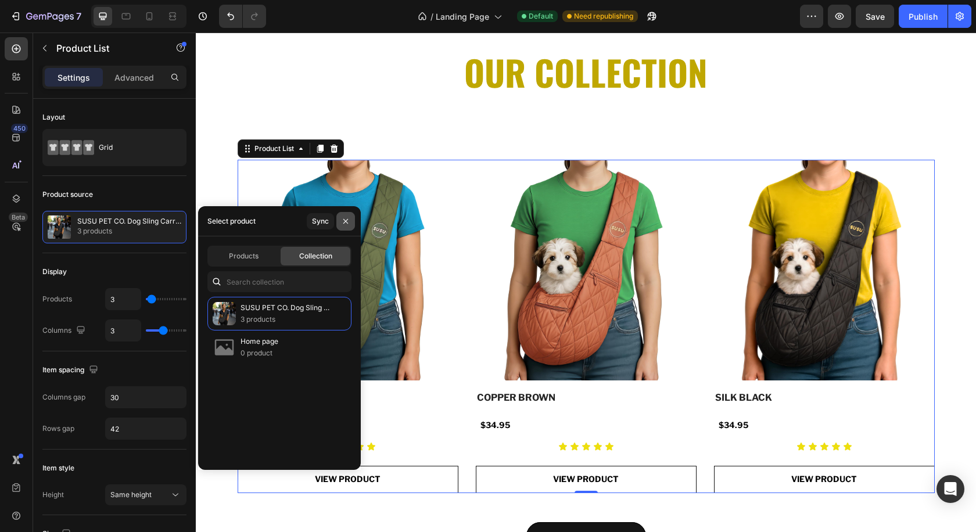
click at [347, 221] on icon "button" at bounding box center [345, 221] width 9 height 9
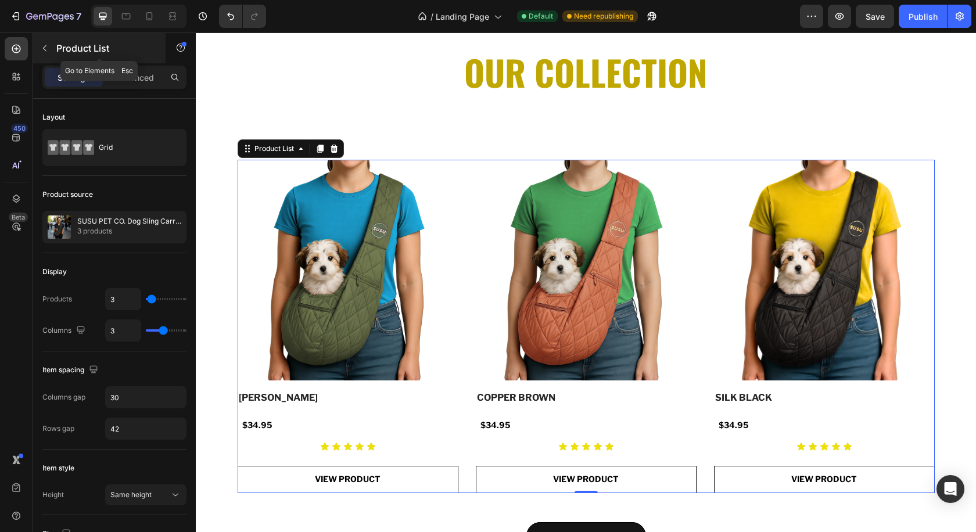
click at [46, 46] on icon "button" at bounding box center [44, 48] width 9 height 9
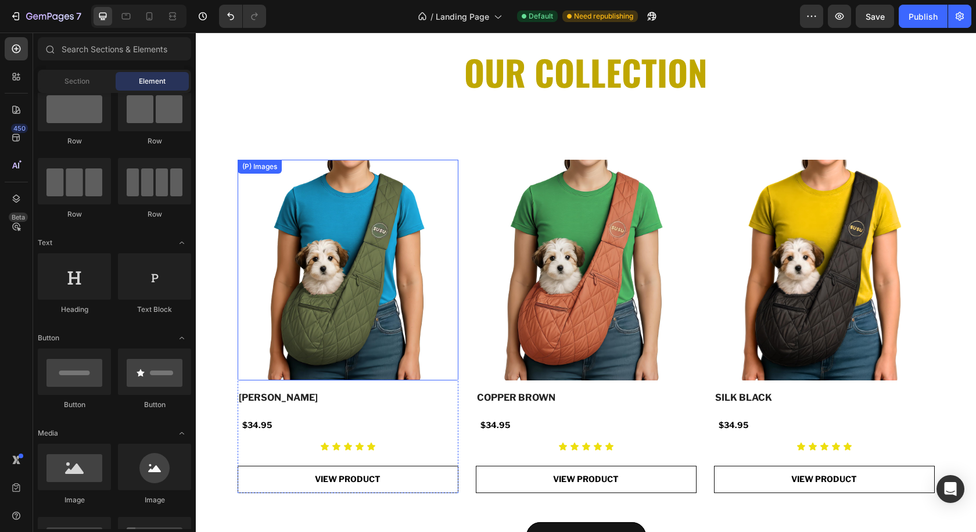
click at [326, 270] on img at bounding box center [348, 270] width 221 height 221
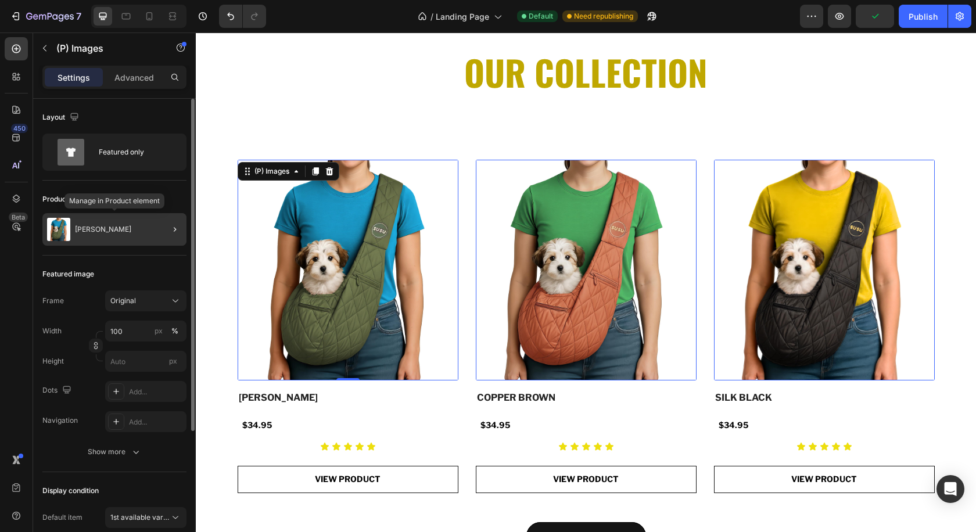
click at [117, 230] on p "[PERSON_NAME]" at bounding box center [103, 229] width 56 height 8
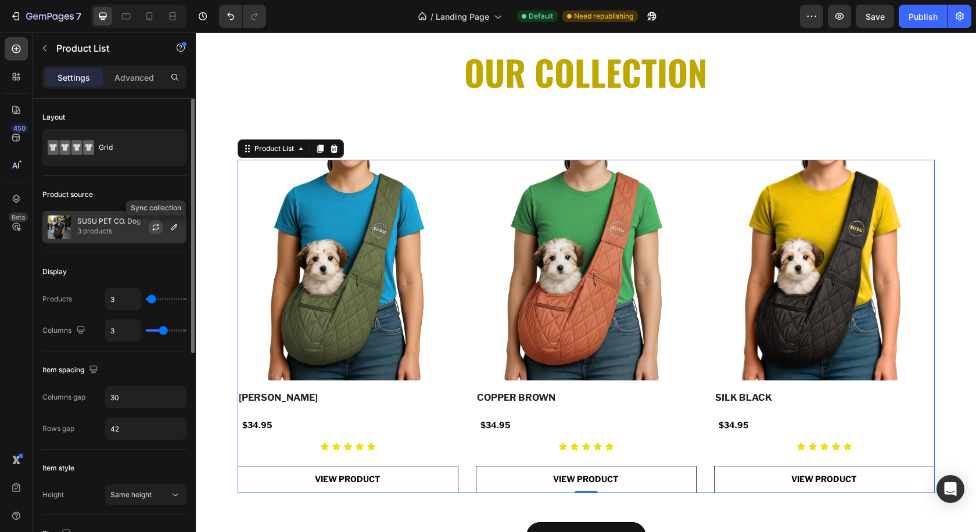
click at [157, 226] on icon "button" at bounding box center [155, 226] width 9 height 9
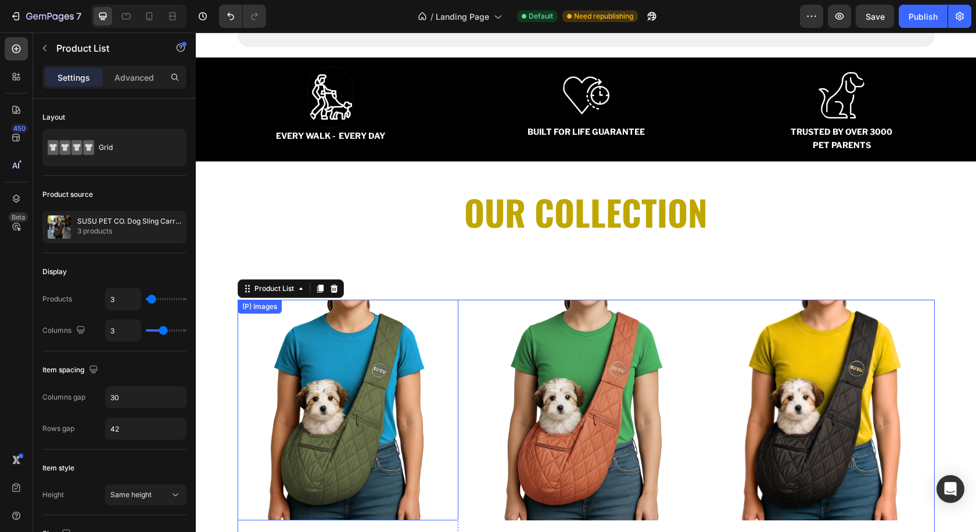
scroll to position [1145, 0]
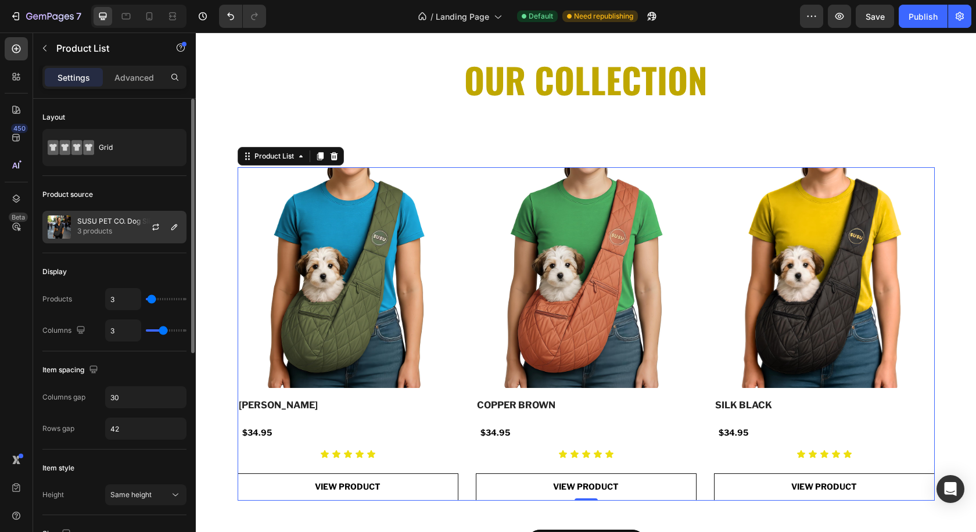
click at [75, 229] on div "SUSU PET CO. Dog Sling Carrier 3 products" at bounding box center [114, 227] width 144 height 33
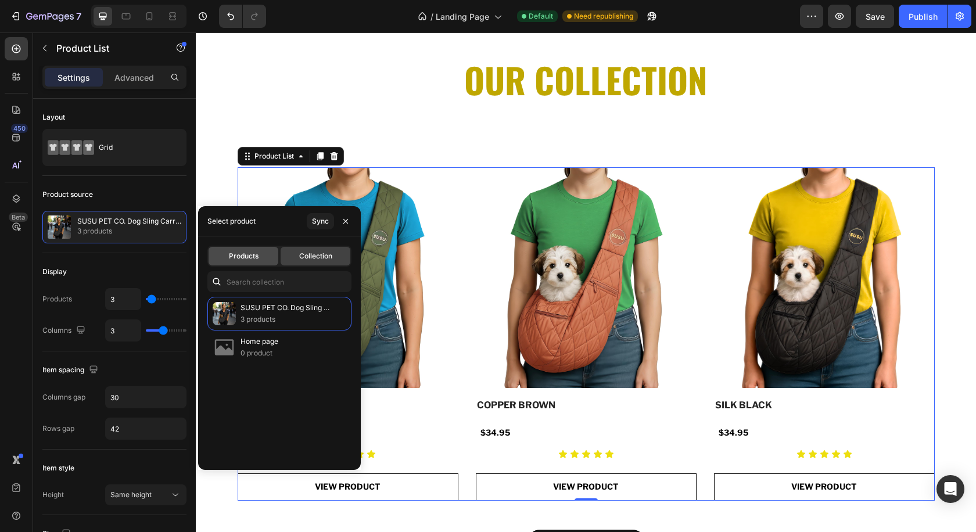
click at [247, 252] on span "Products" at bounding box center [244, 256] width 30 height 10
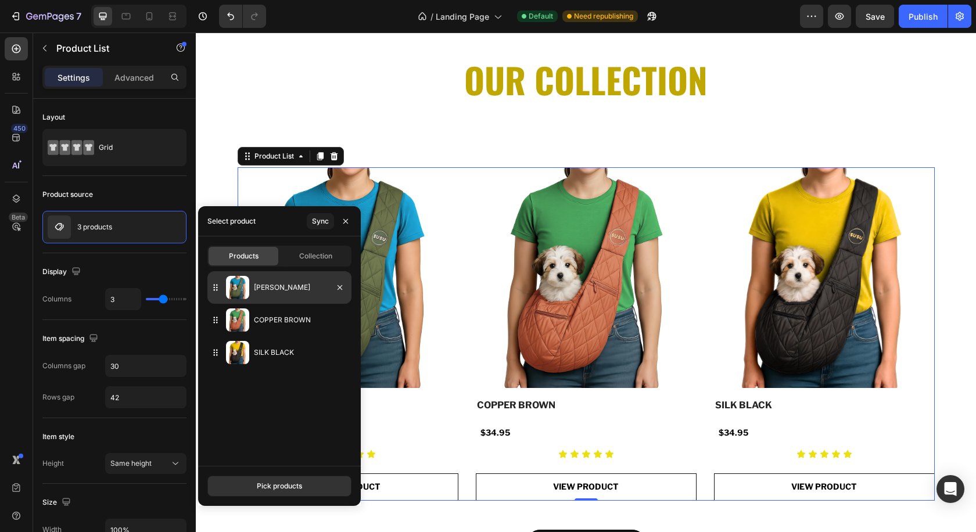
click at [289, 290] on p "[PERSON_NAME]" at bounding box center [300, 288] width 93 height 12
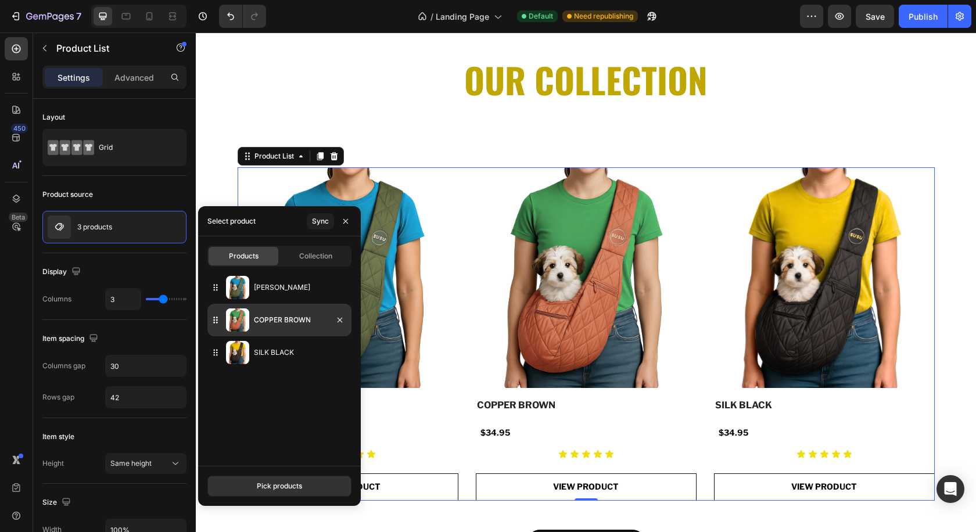
click at [296, 322] on p "COPPER BROWN" at bounding box center [300, 320] width 93 height 12
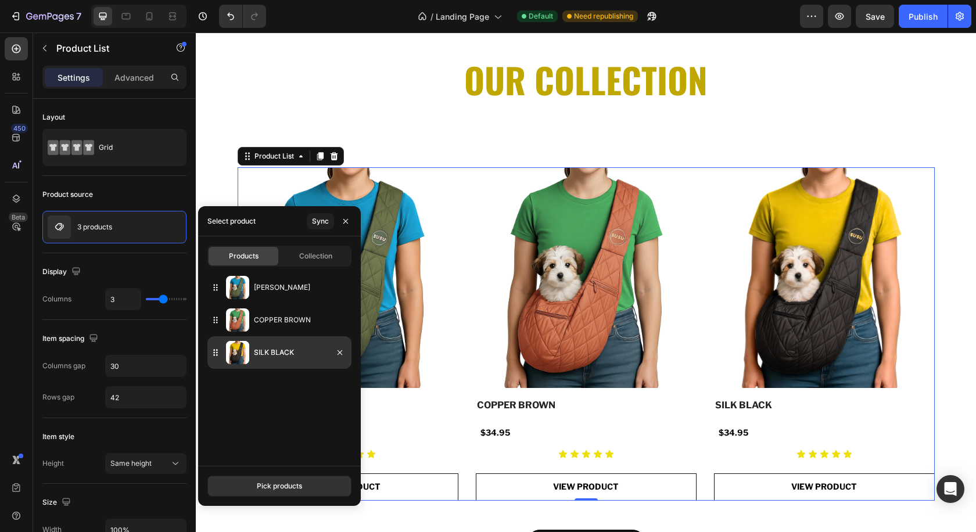
click at [295, 358] on p "SILK BLACK" at bounding box center [300, 353] width 93 height 12
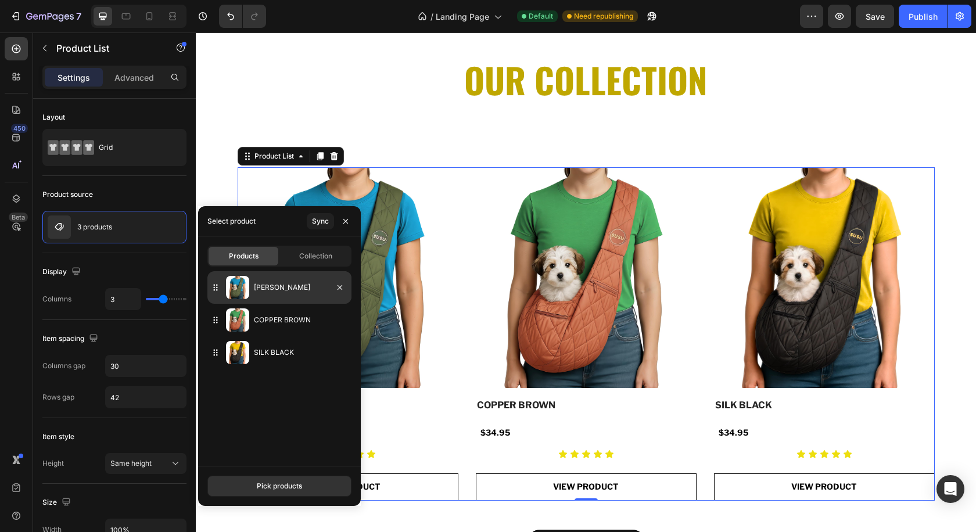
click at [298, 299] on div "[PERSON_NAME]" at bounding box center [279, 287] width 144 height 33
click at [318, 218] on div "Sync" at bounding box center [320, 221] width 17 height 10
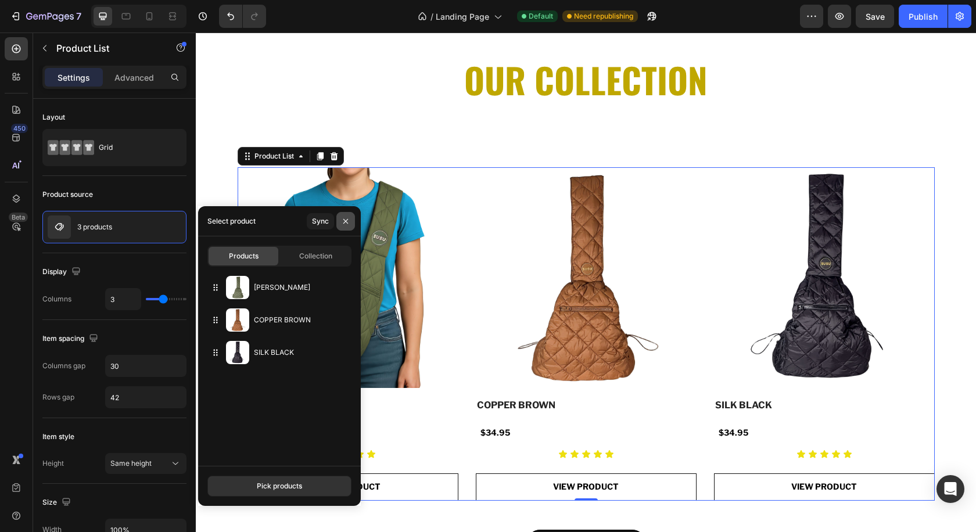
click at [346, 221] on icon "button" at bounding box center [345, 220] width 5 height 5
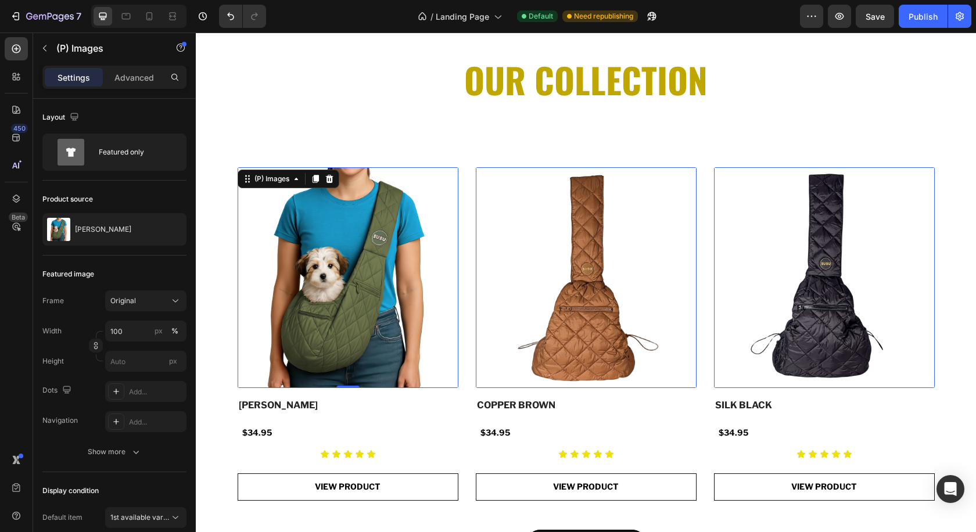
click at [305, 328] on img at bounding box center [348, 277] width 221 height 221
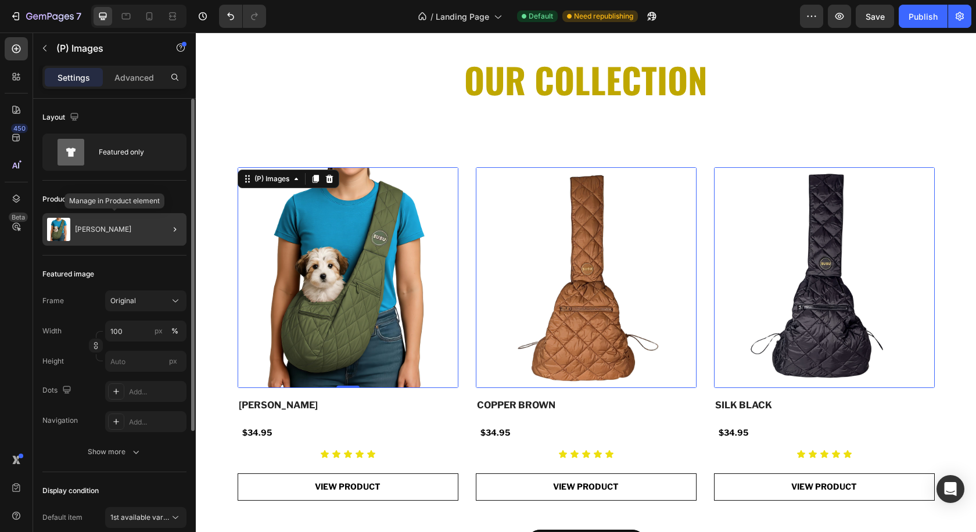
click at [106, 230] on p "[PERSON_NAME]" at bounding box center [103, 229] width 56 height 8
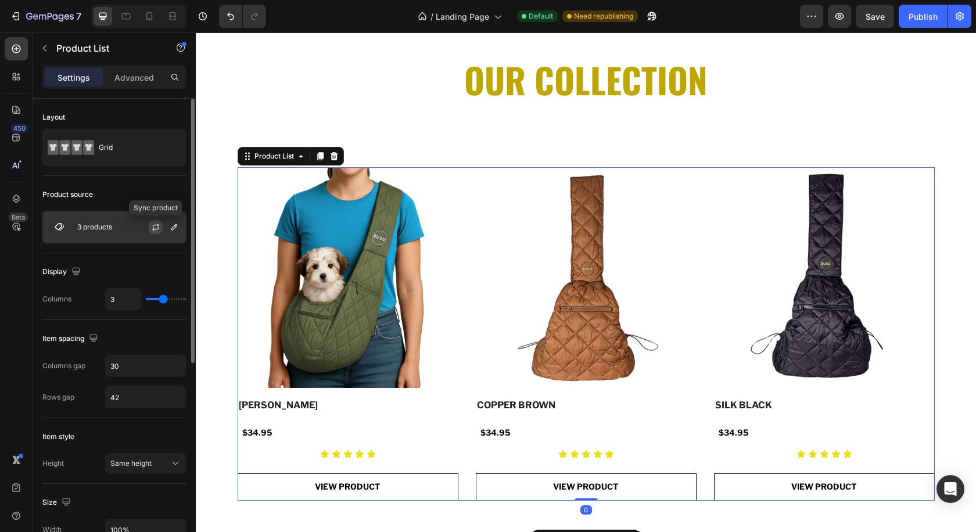
click at [157, 221] on button "button" at bounding box center [156, 227] width 14 height 14
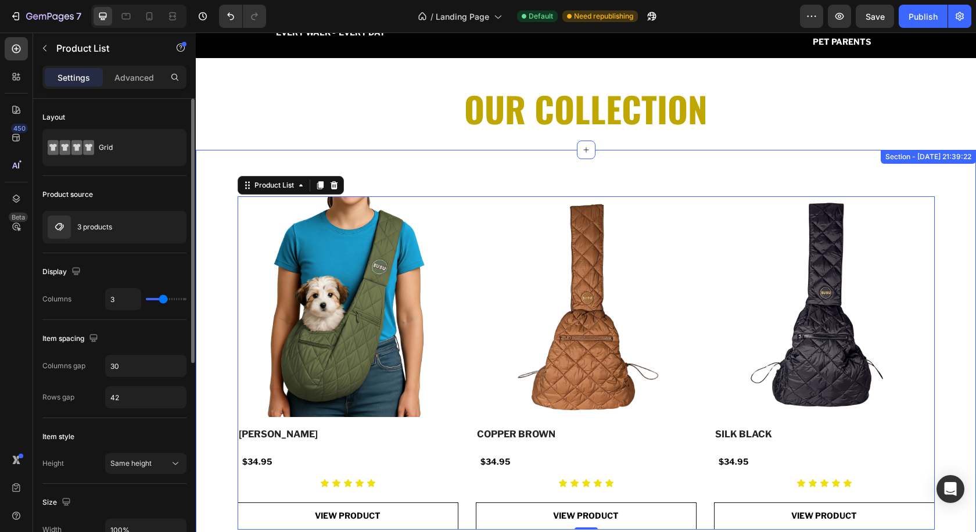
scroll to position [1215, 0]
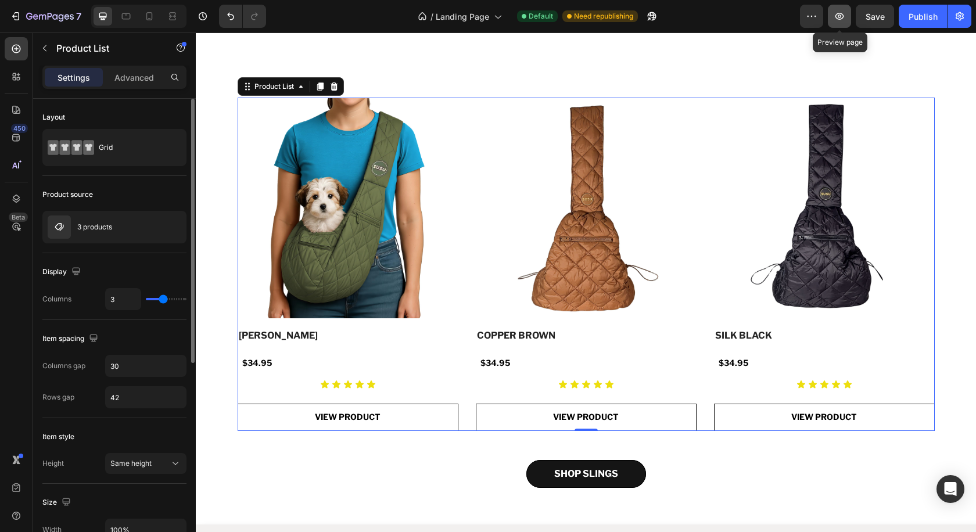
click at [843, 13] on icon "button" at bounding box center [840, 16] width 12 height 12
